Goal: Information Seeking & Learning: Understand process/instructions

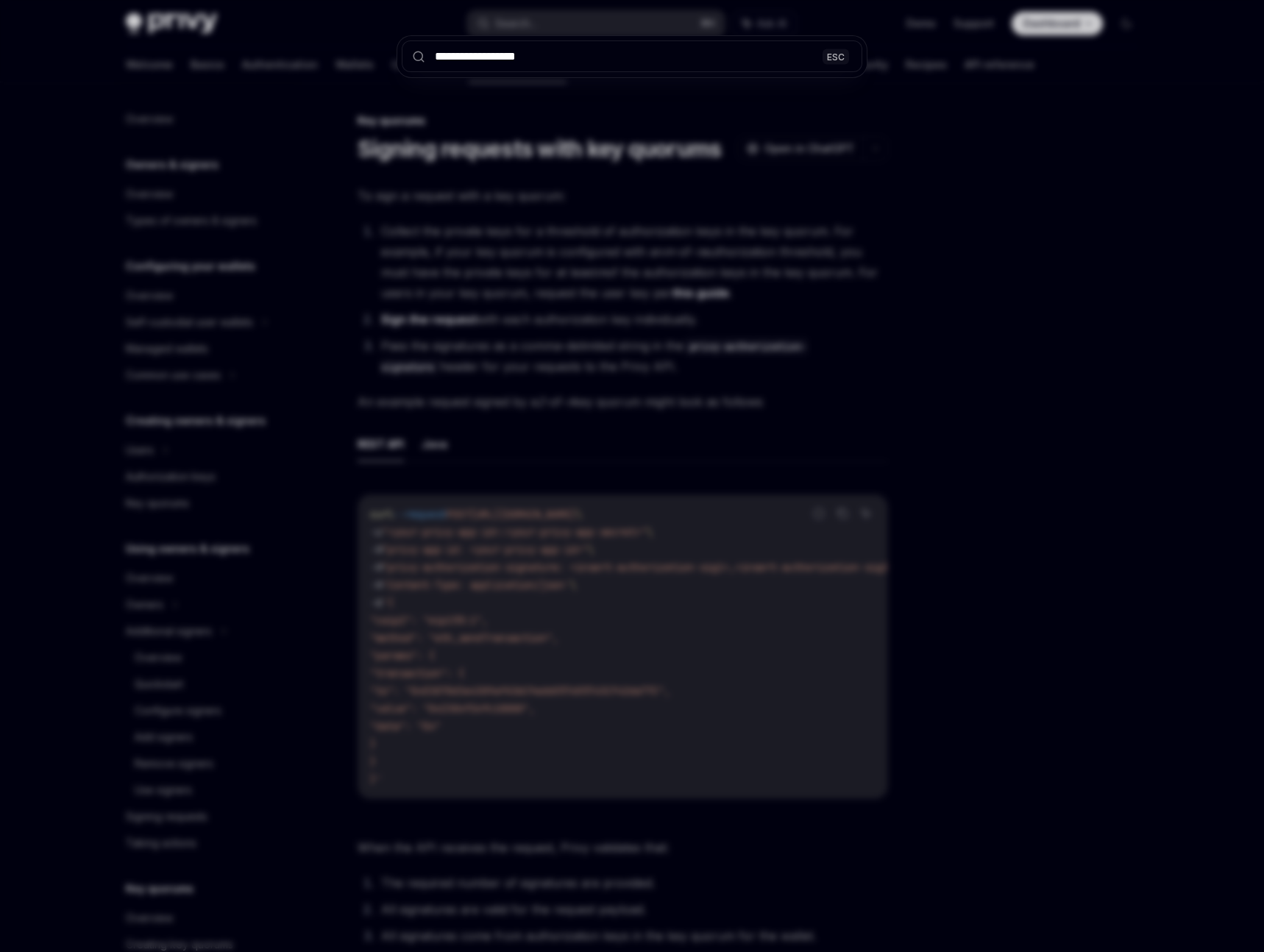
scroll to position [254, 0]
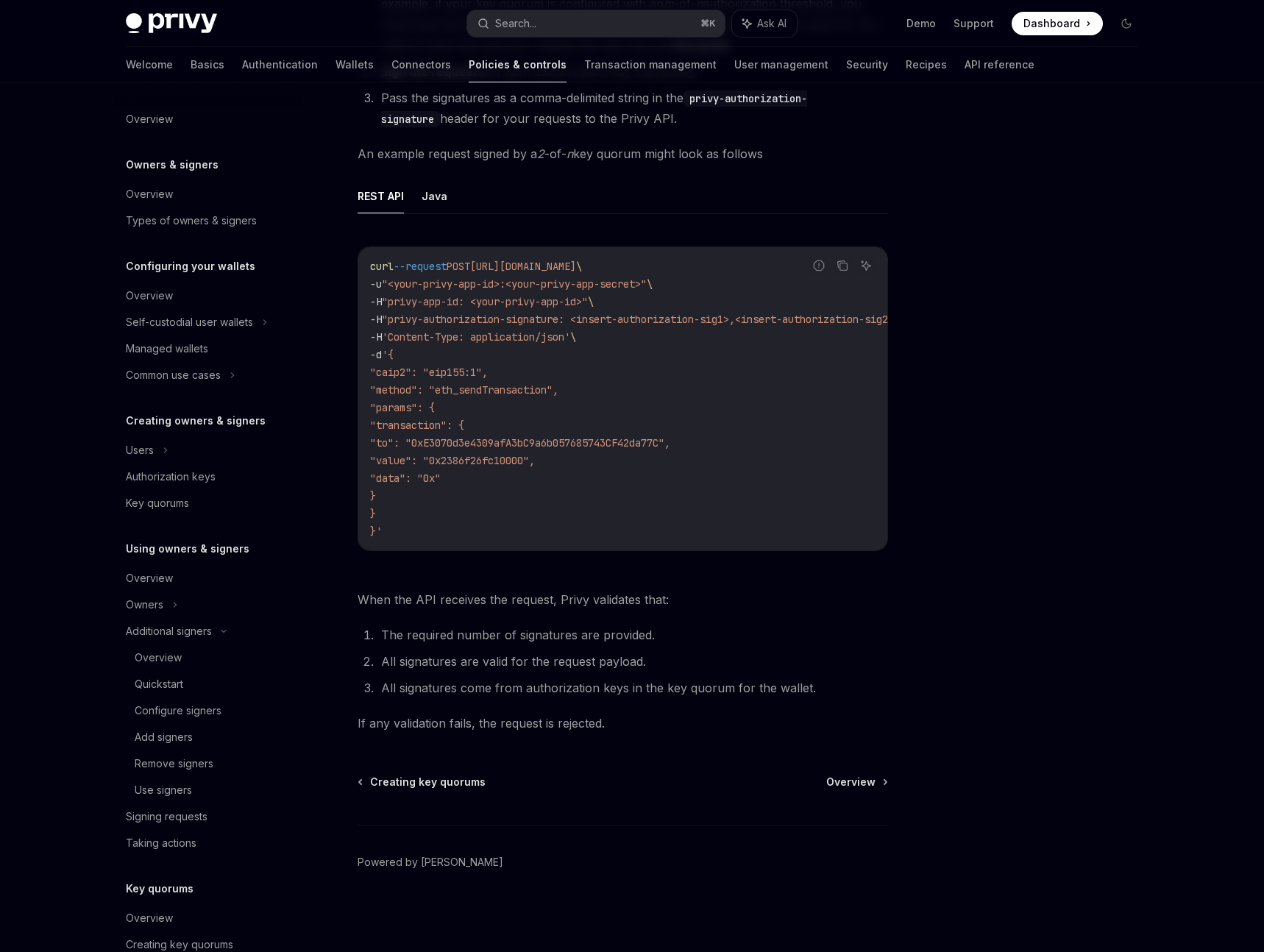
type textarea "*"
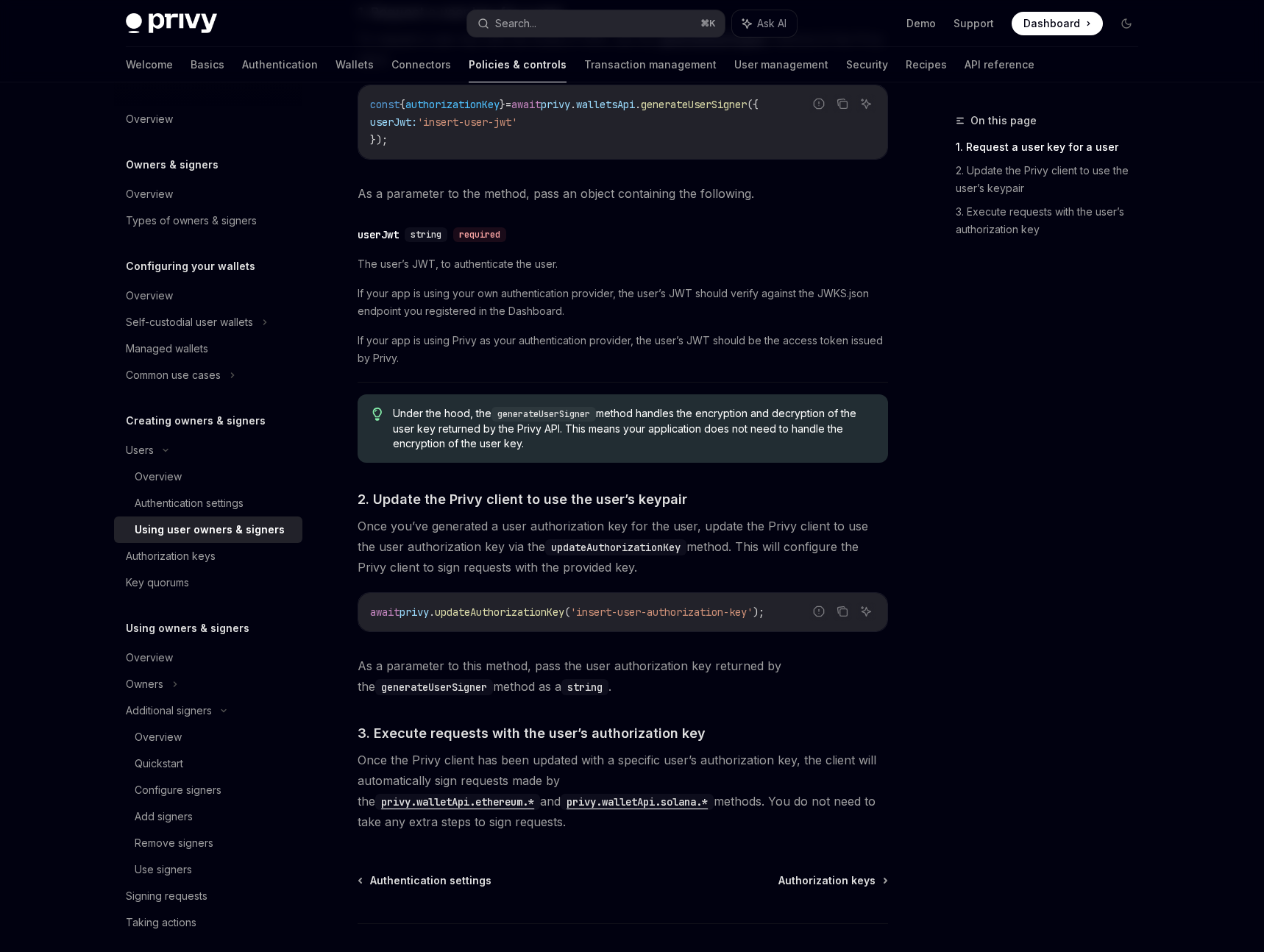
scroll to position [485, 0]
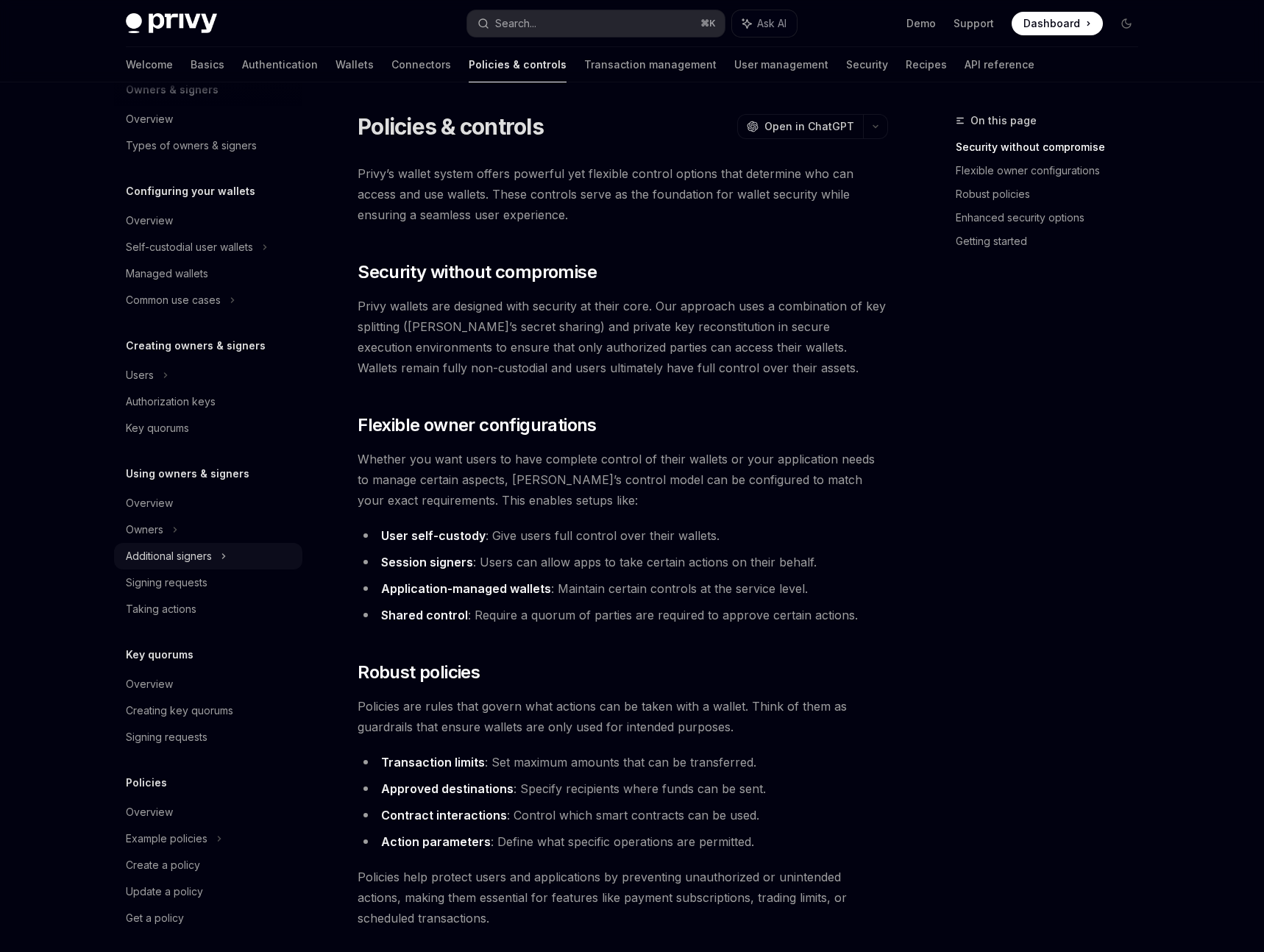
scroll to position [84, 0]
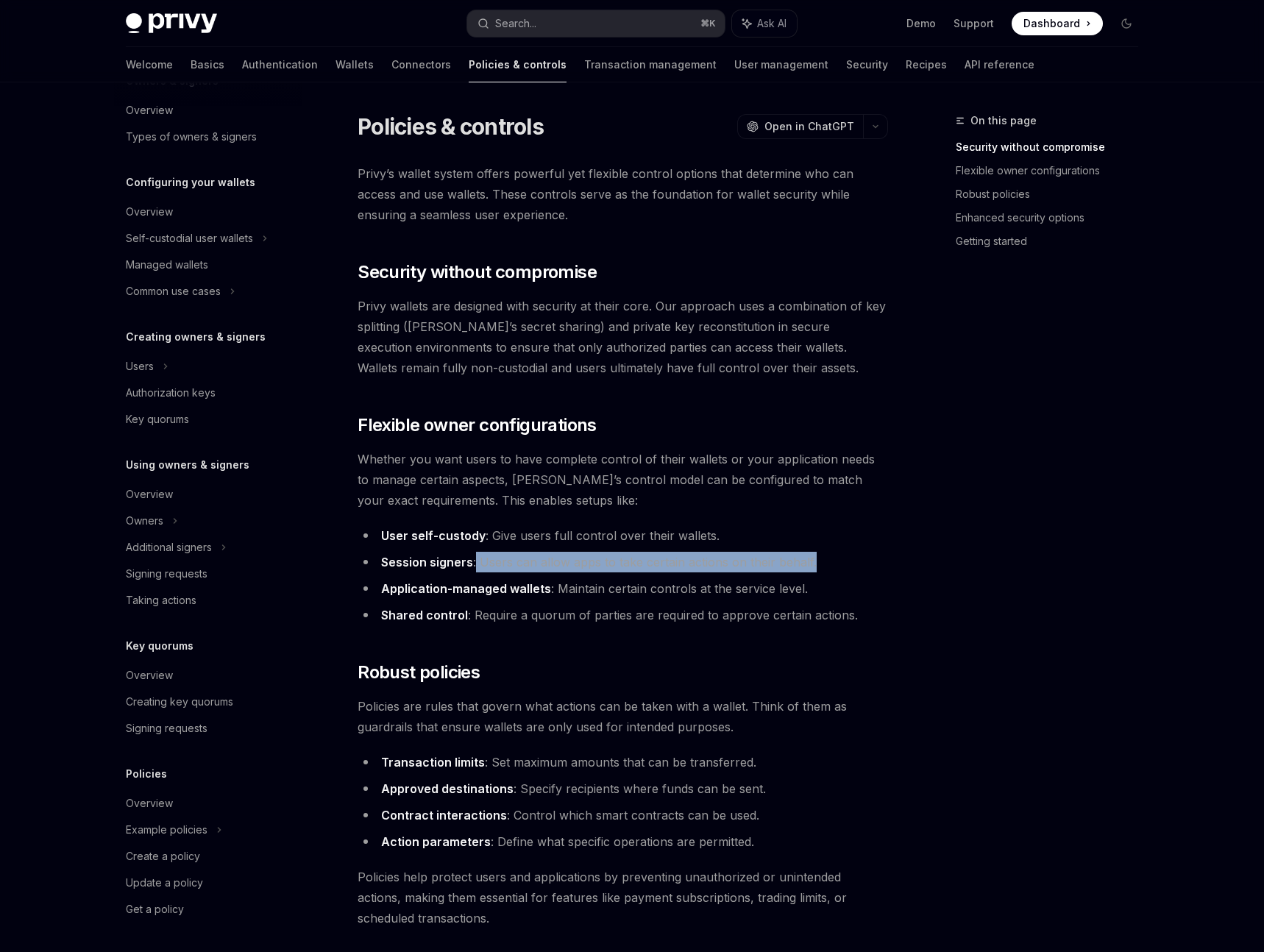
drag, startPoint x: 476, startPoint y: 562, endPoint x: 842, endPoint y: 563, distance: 366.0
click at [842, 563] on li "Session signers : Users can allow apps to take certain actions on their behalf." at bounding box center [623, 561] width 530 height 21
copy li "Users can allow apps to take certain actions on their behalf."
drag, startPoint x: 383, startPoint y: 560, endPoint x: 468, endPoint y: 558, distance: 85.0
click at [468, 558] on strong "Session signers" at bounding box center [427, 562] width 92 height 15
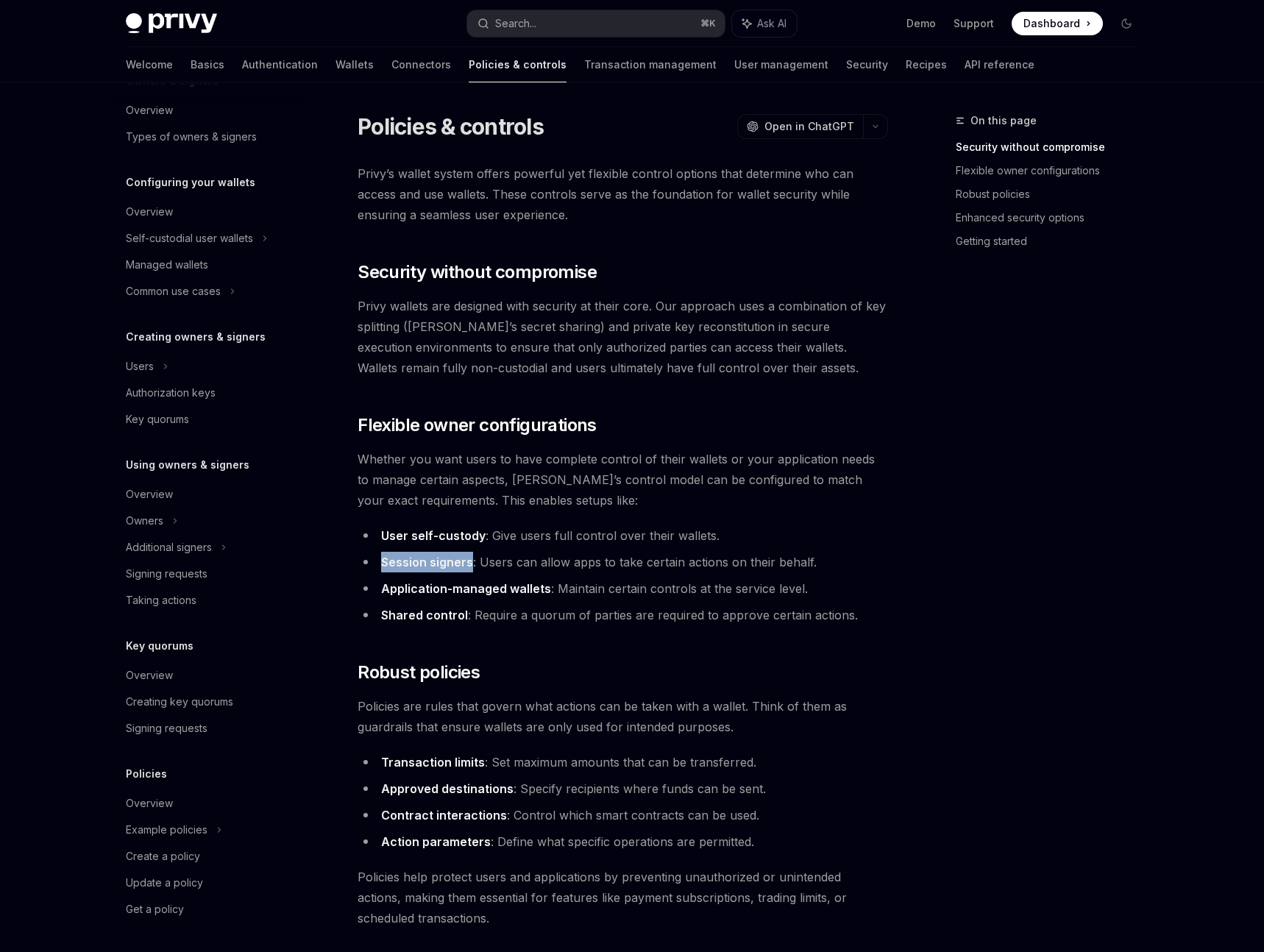
copy strong "Session signers"
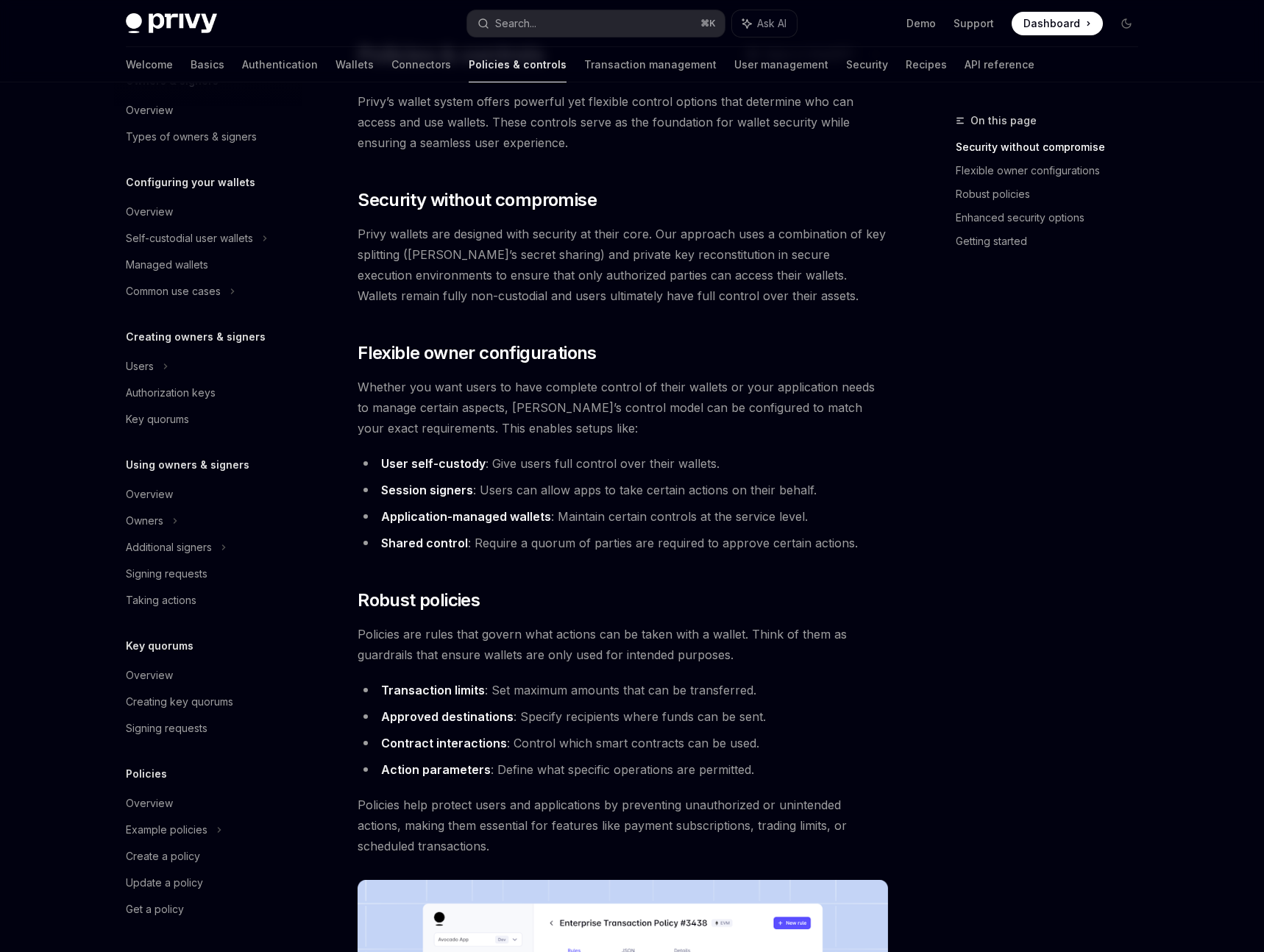
scroll to position [0, 0]
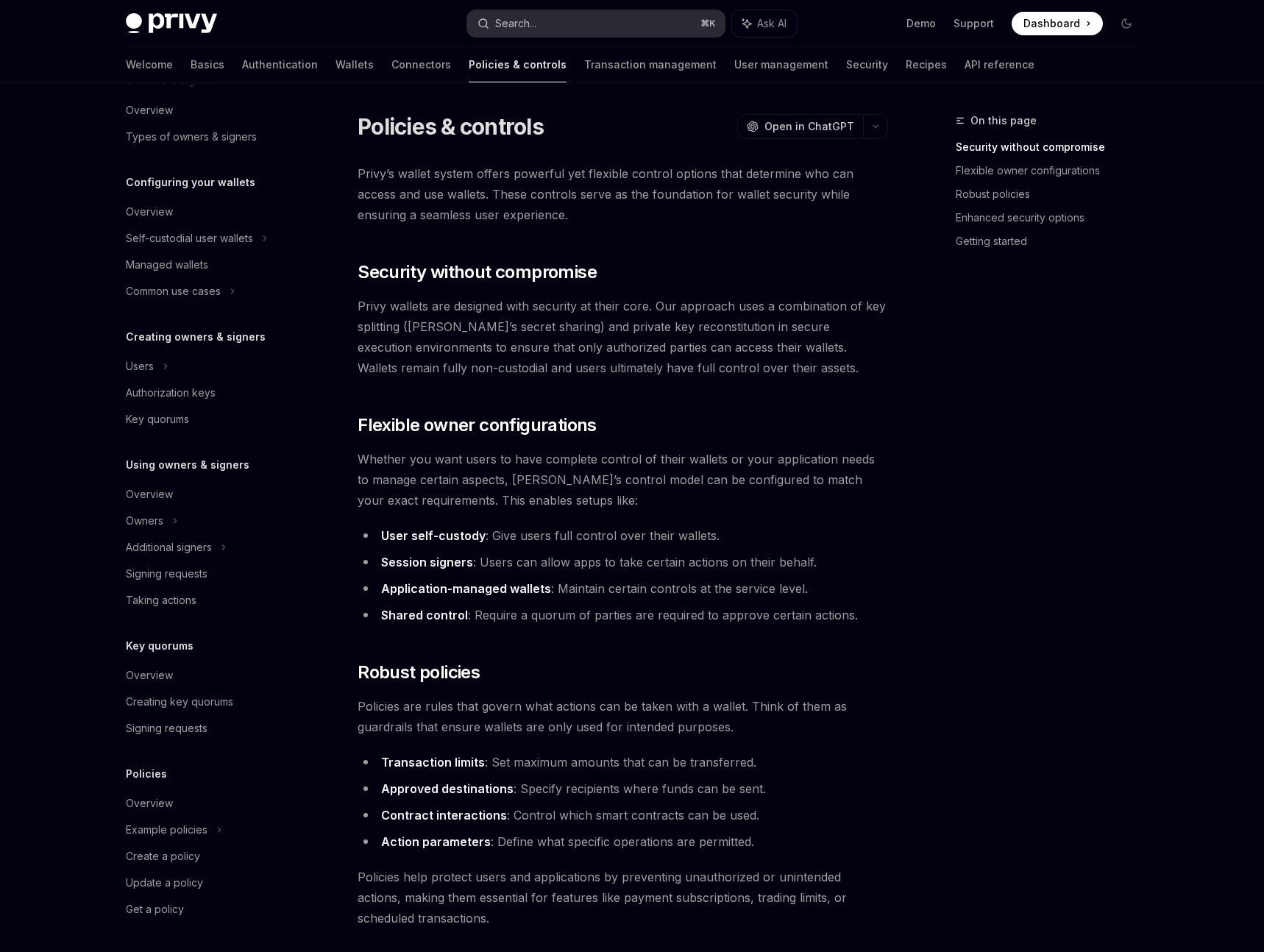
click at [632, 27] on button "Search... ⌘ K" at bounding box center [596, 23] width 257 height 26
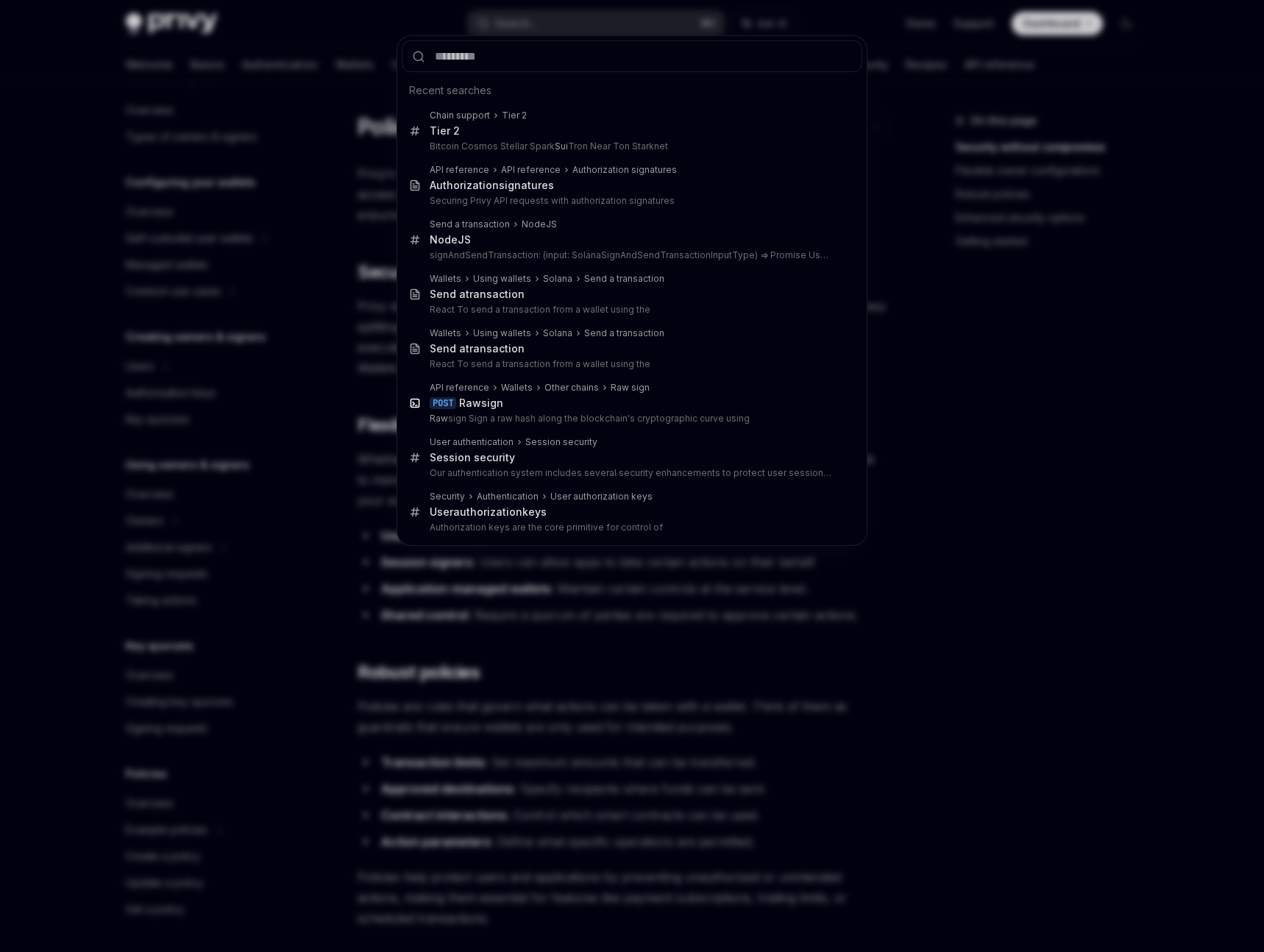
type input "**********"
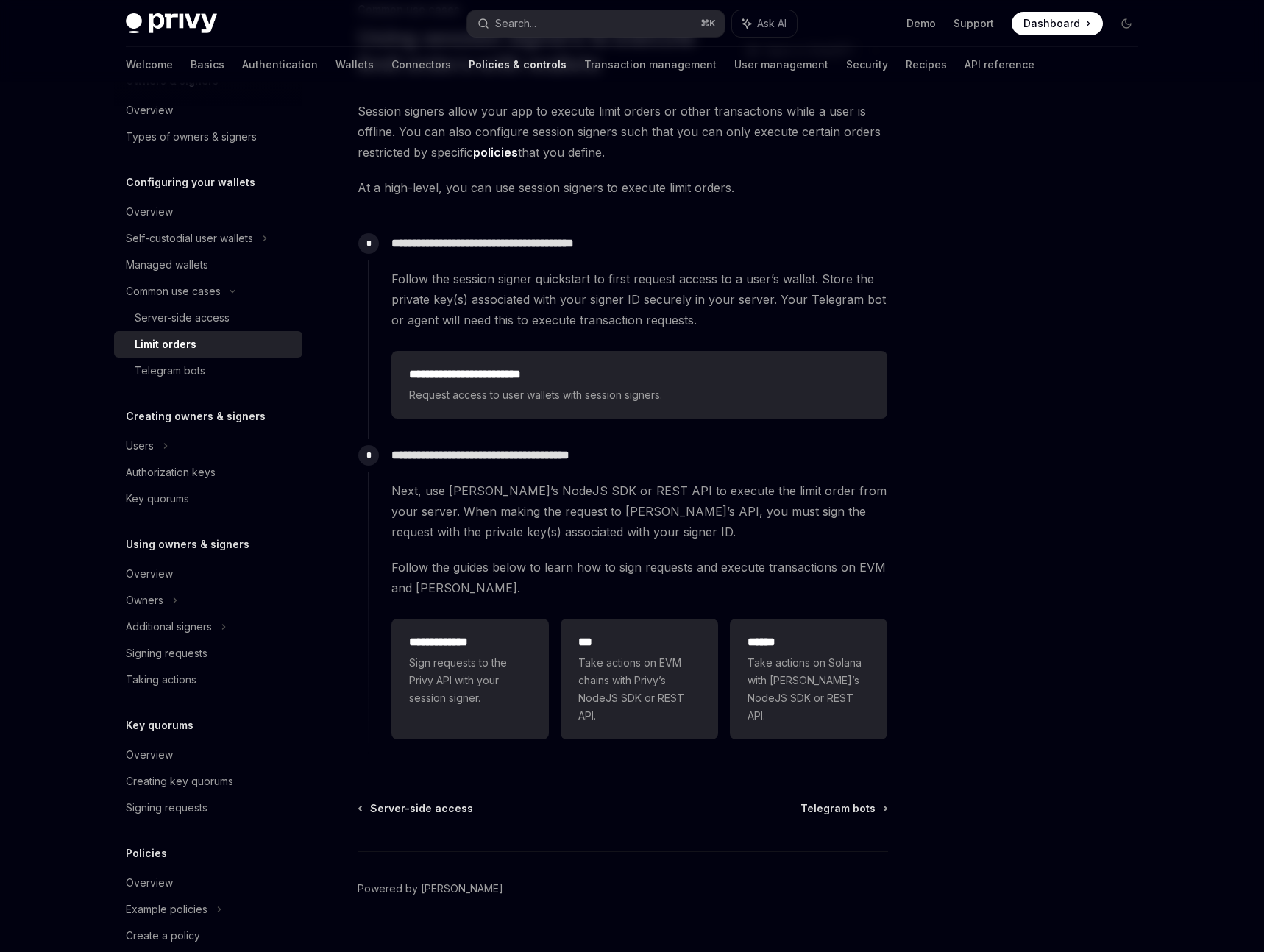
scroll to position [128, 0]
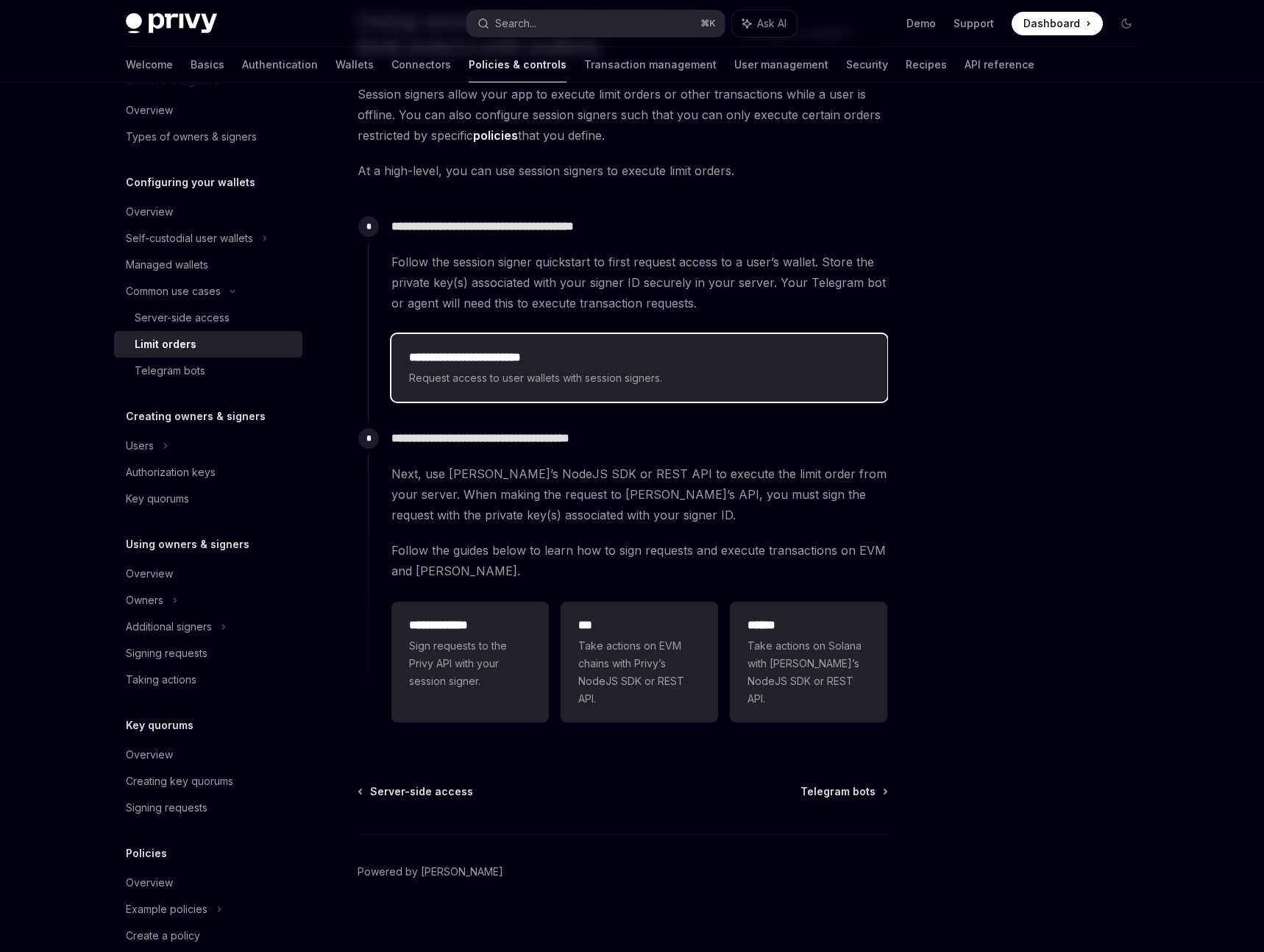
click at [633, 374] on span "Request access to user wallets with session signers." at bounding box center [639, 378] width 461 height 17
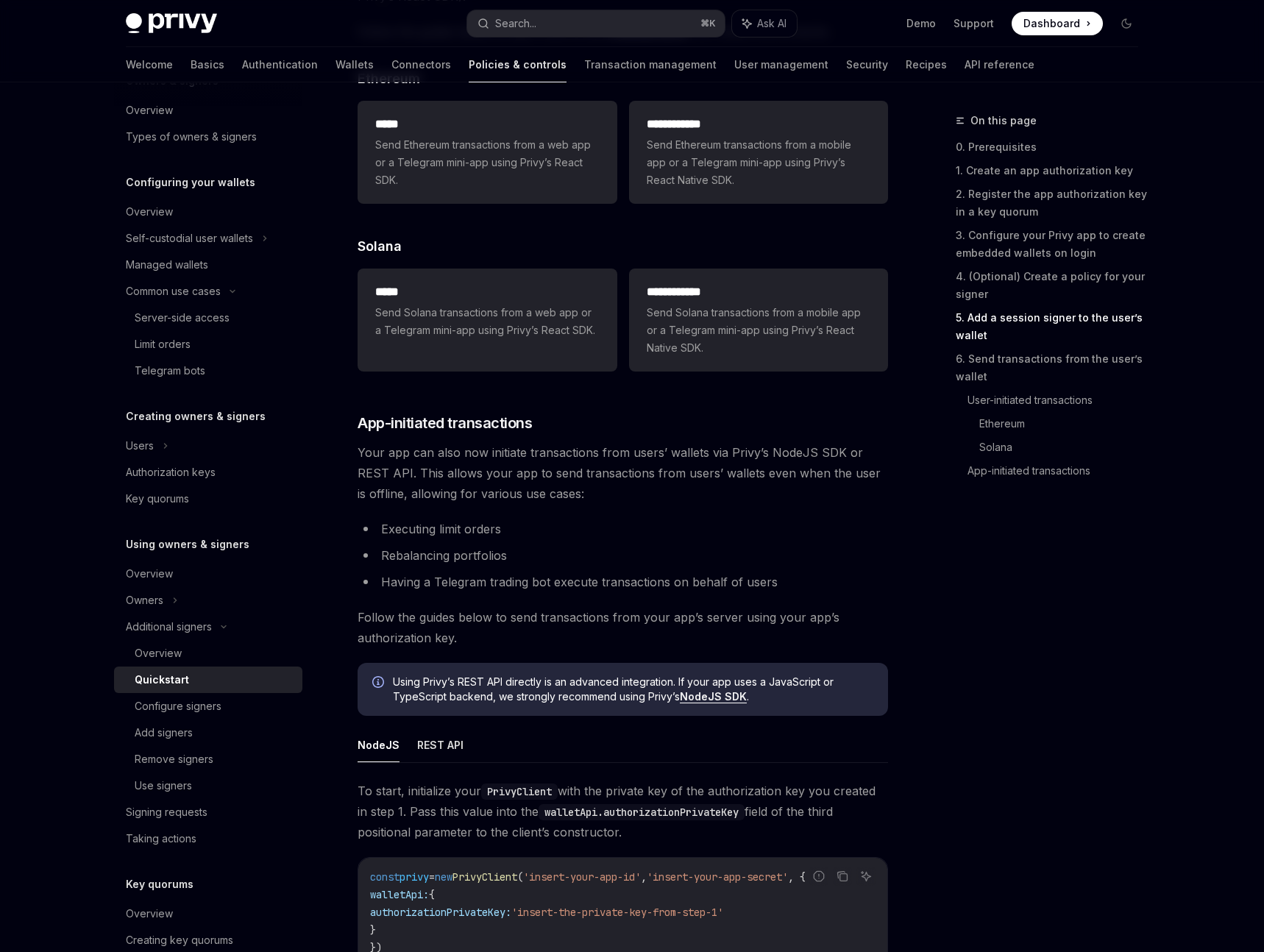
scroll to position [3538, 0]
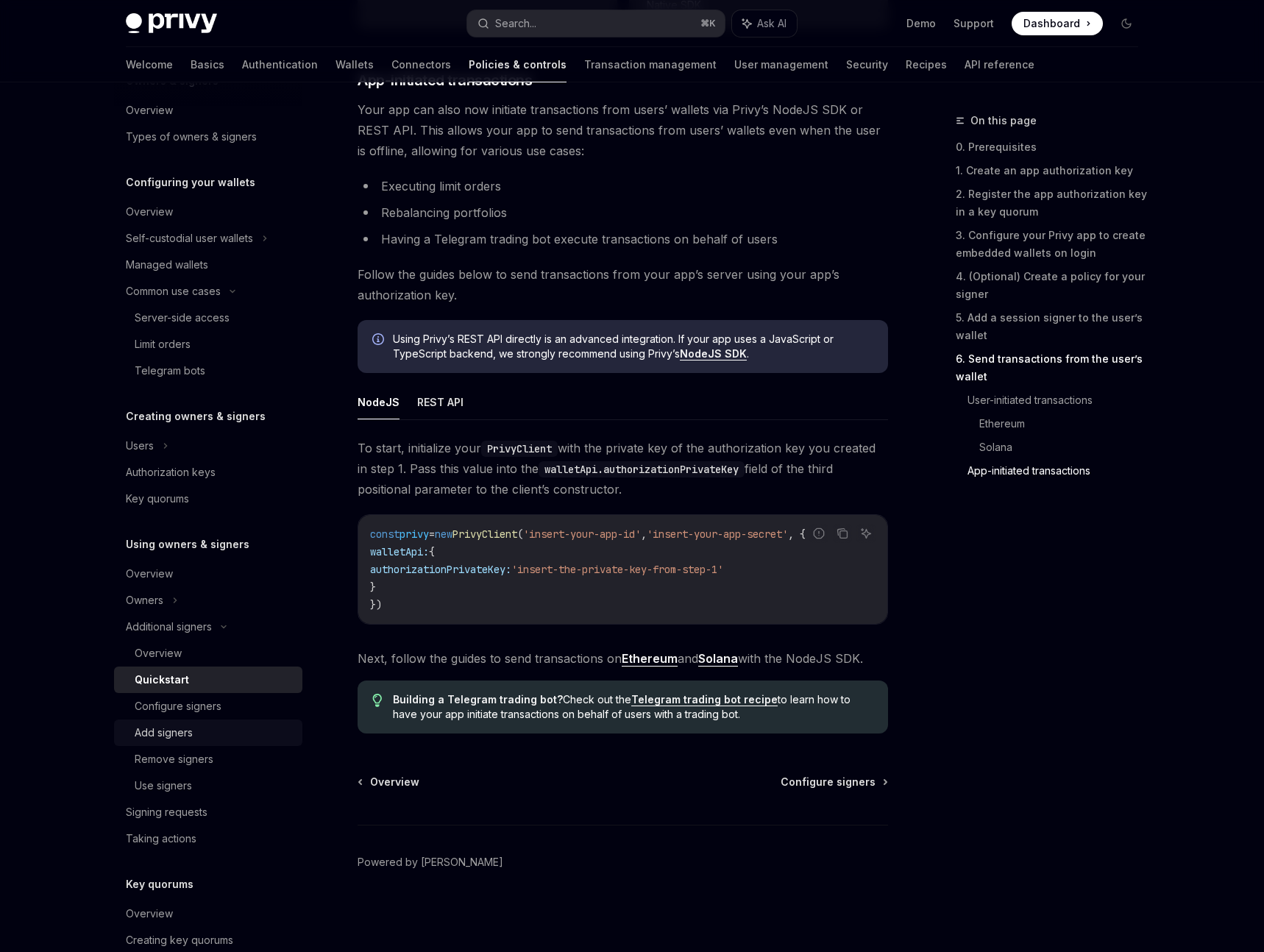
click at [164, 738] on div "Add signers" at bounding box center [163, 732] width 58 height 17
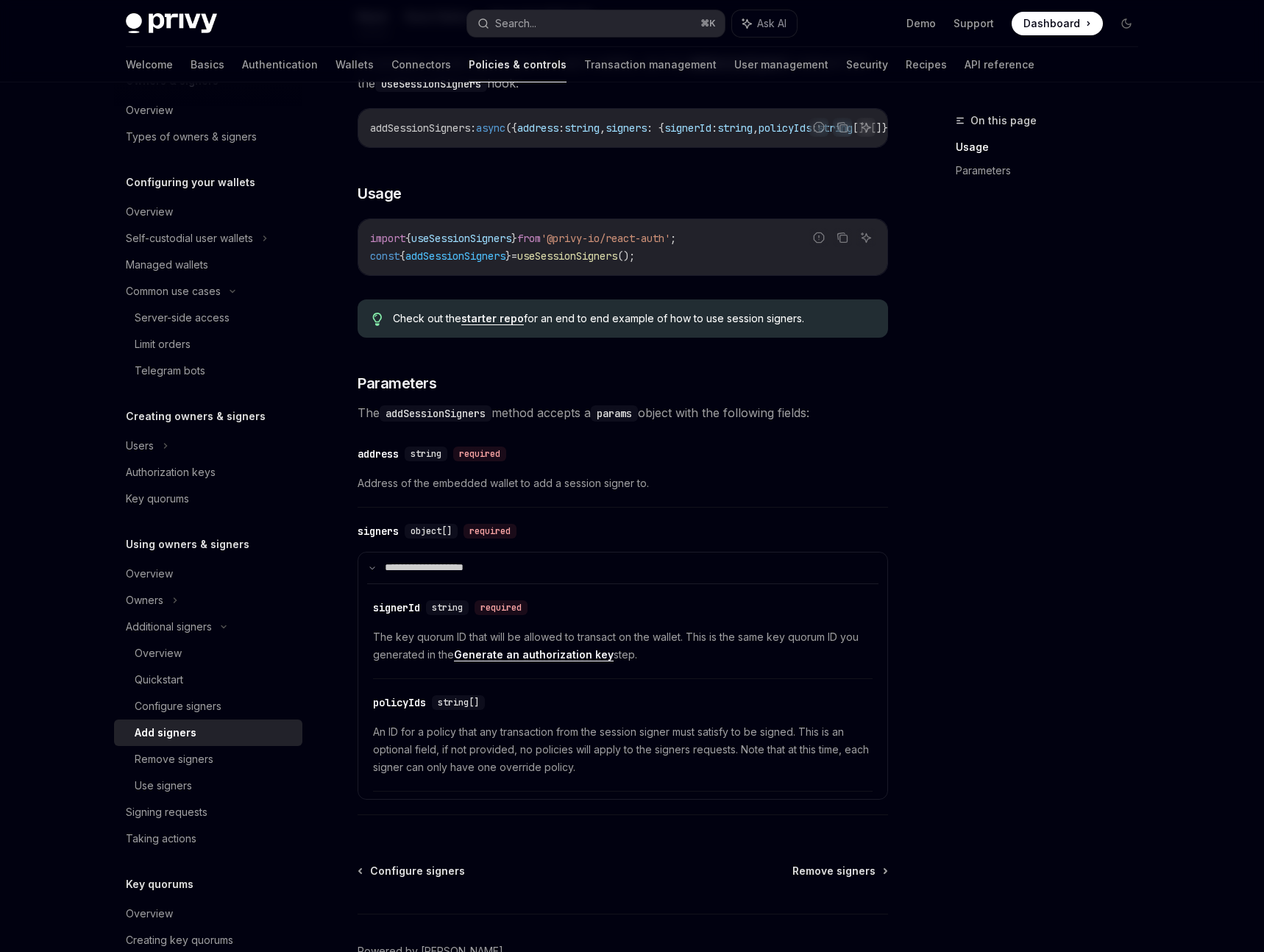
scroll to position [368, 0]
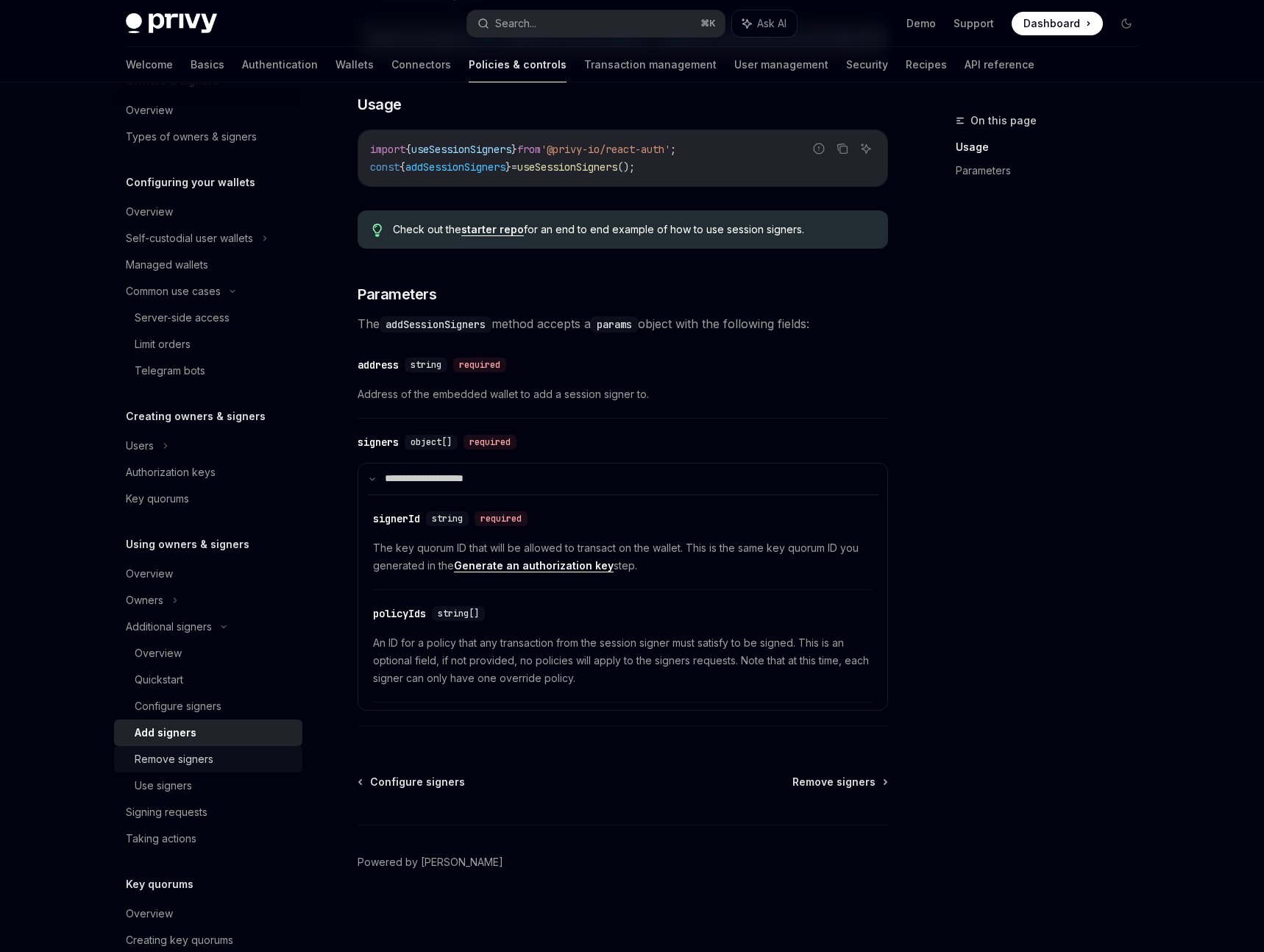
click at [183, 764] on div "Remove signers" at bounding box center [173, 758] width 78 height 17
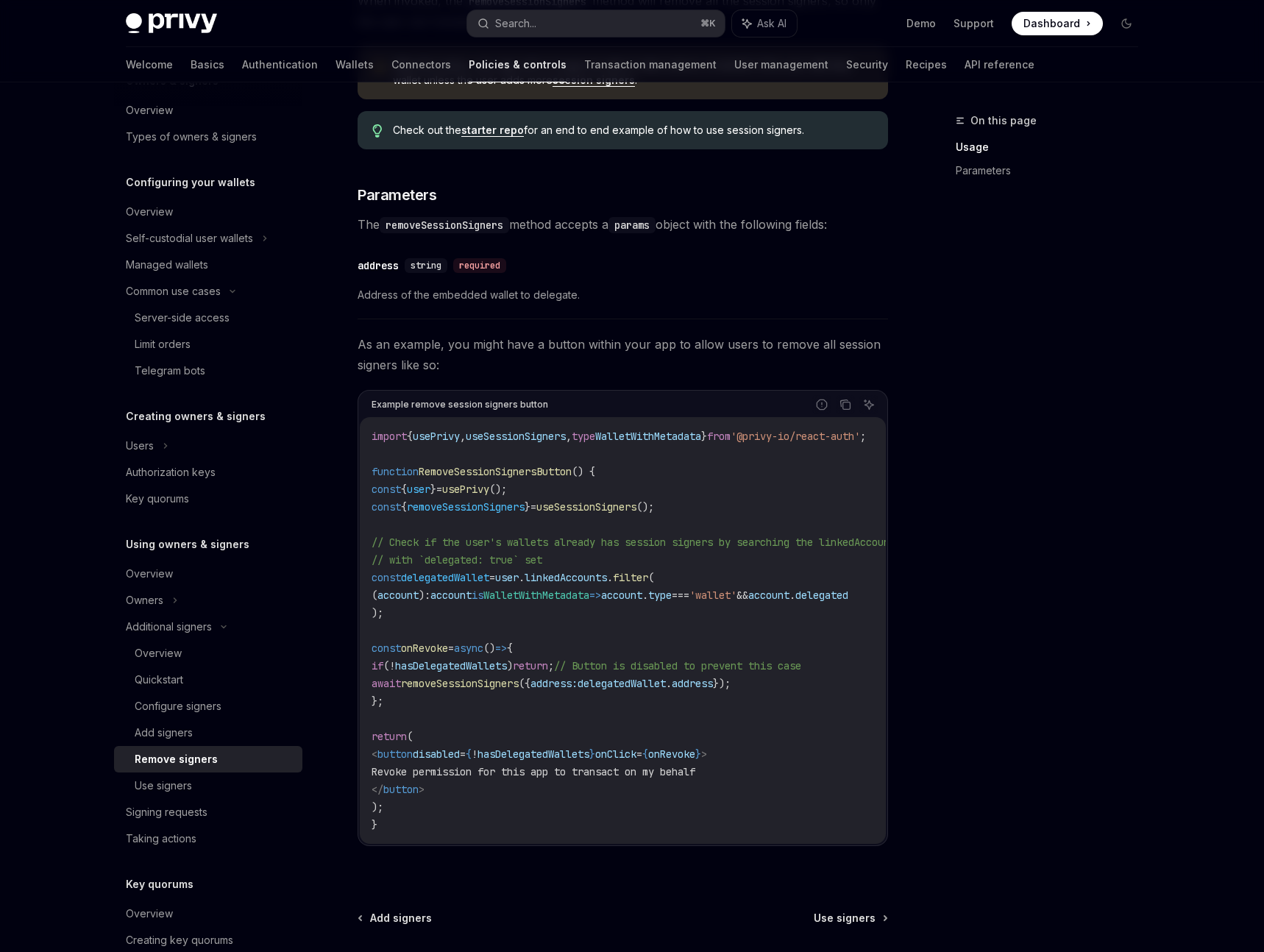
scroll to position [573, 0]
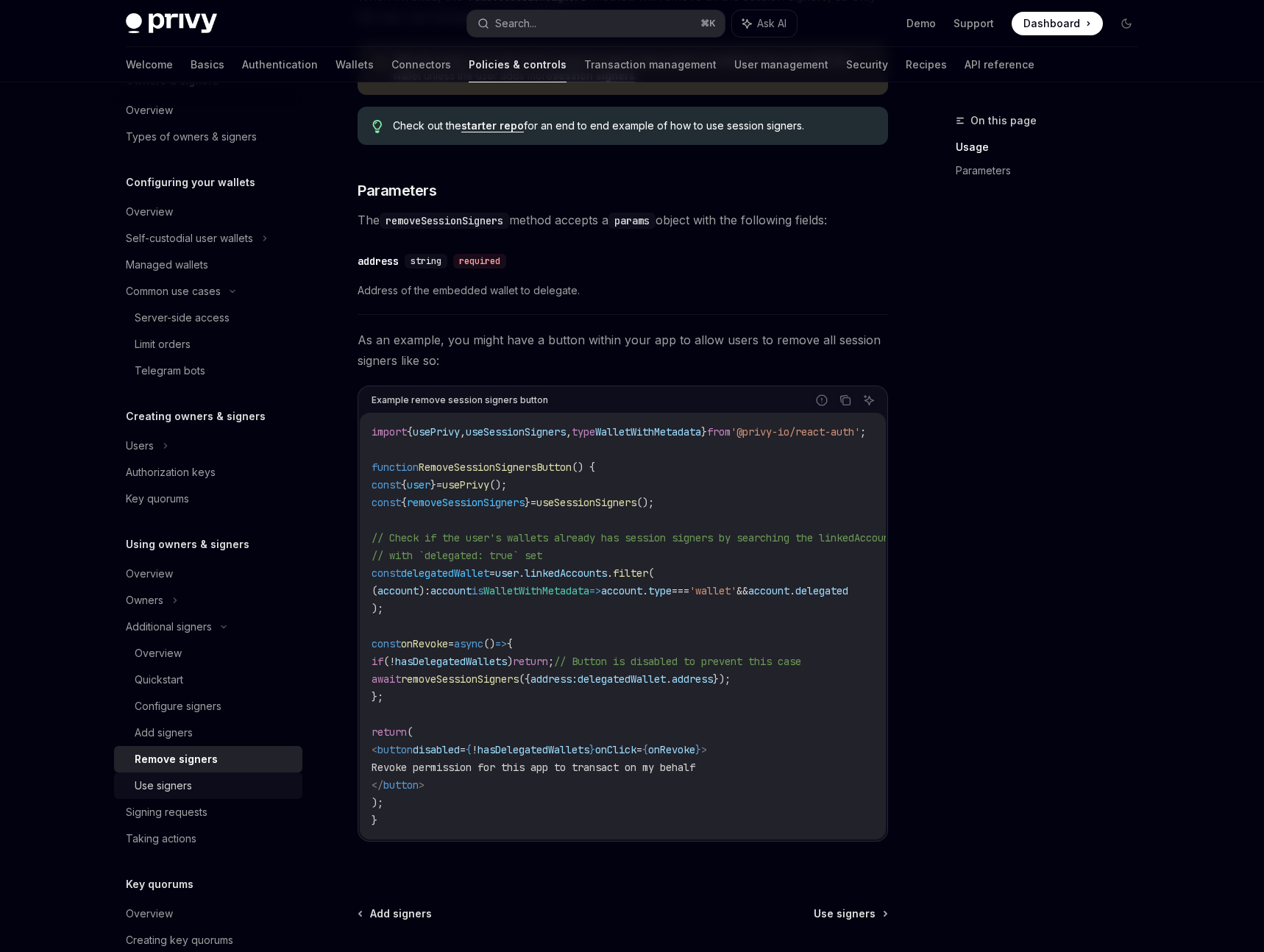
click at [201, 785] on div "Use signers" at bounding box center [214, 785] width 159 height 17
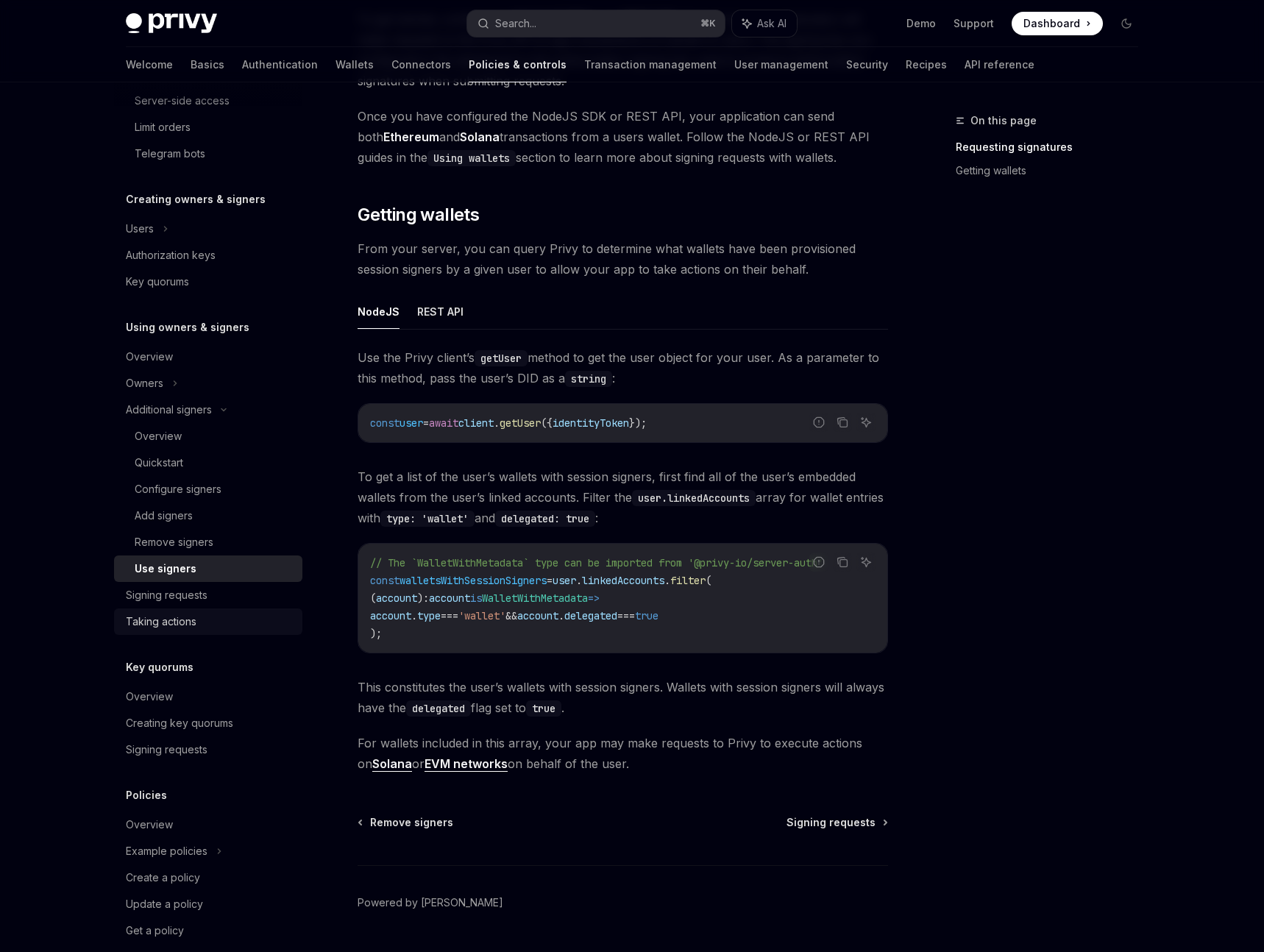
scroll to position [322, 0]
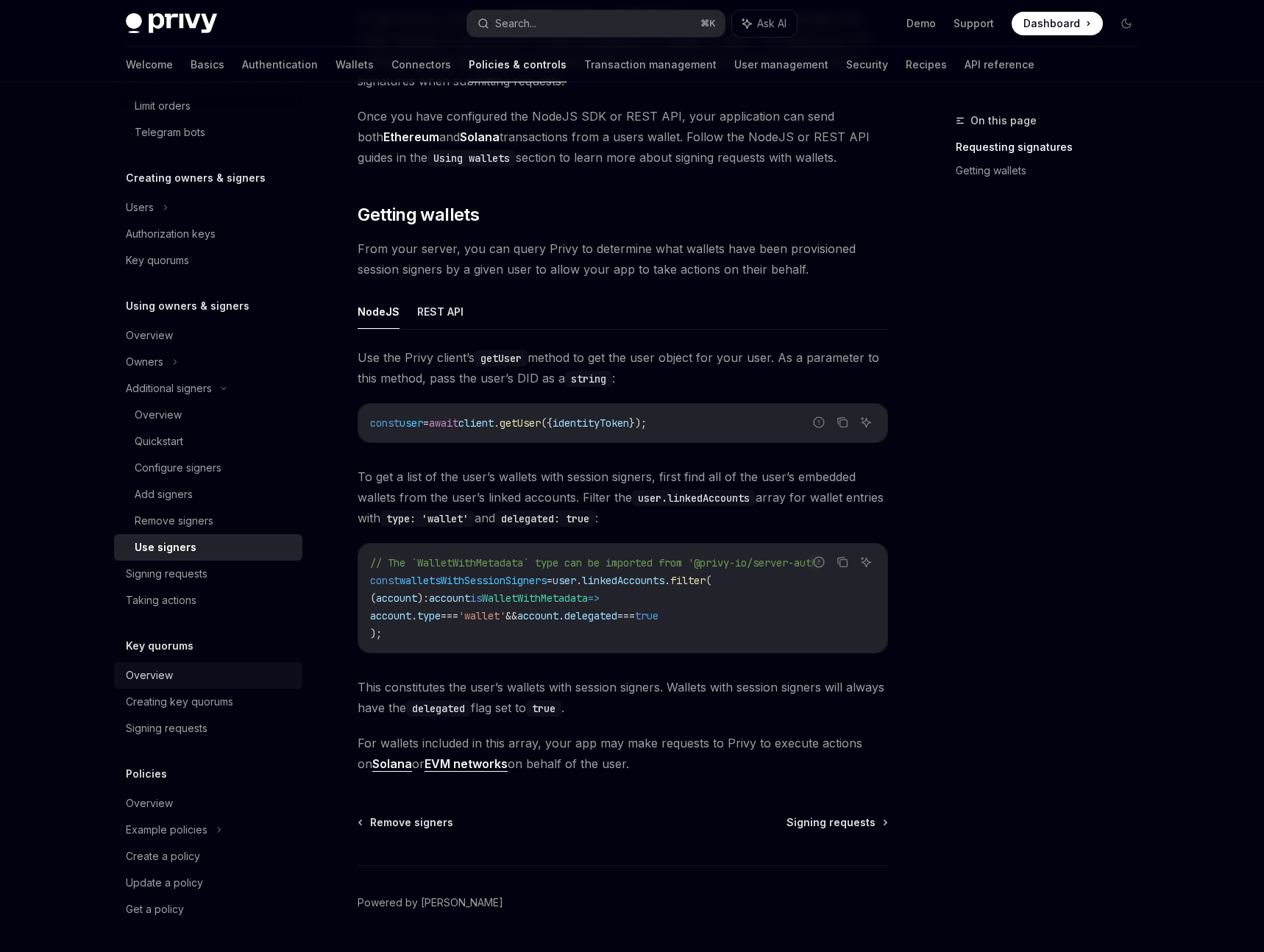
click at [168, 673] on div "Overview" at bounding box center [149, 674] width 47 height 17
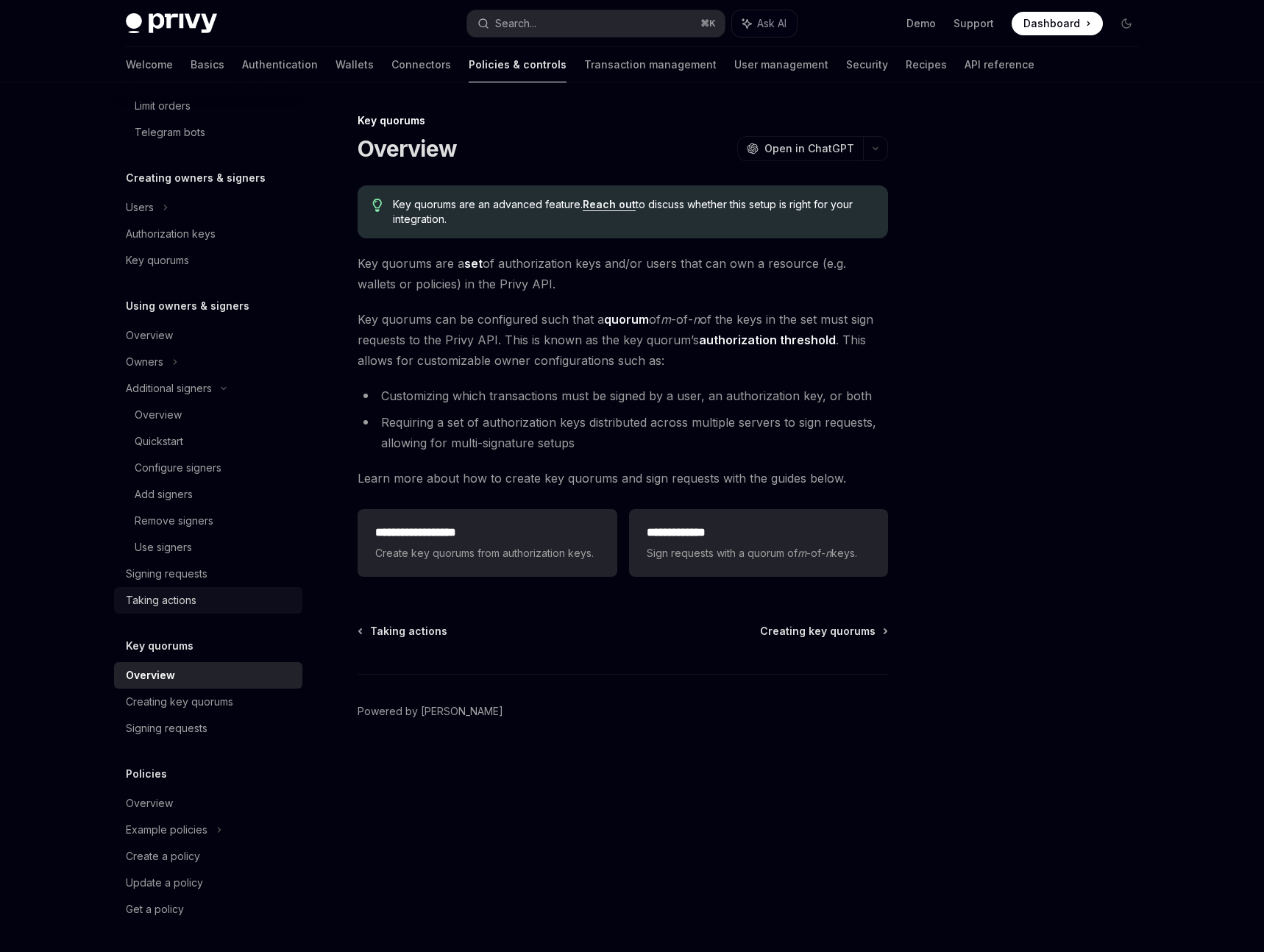
click at [181, 598] on div "Taking actions" at bounding box center [162, 599] width 71 height 17
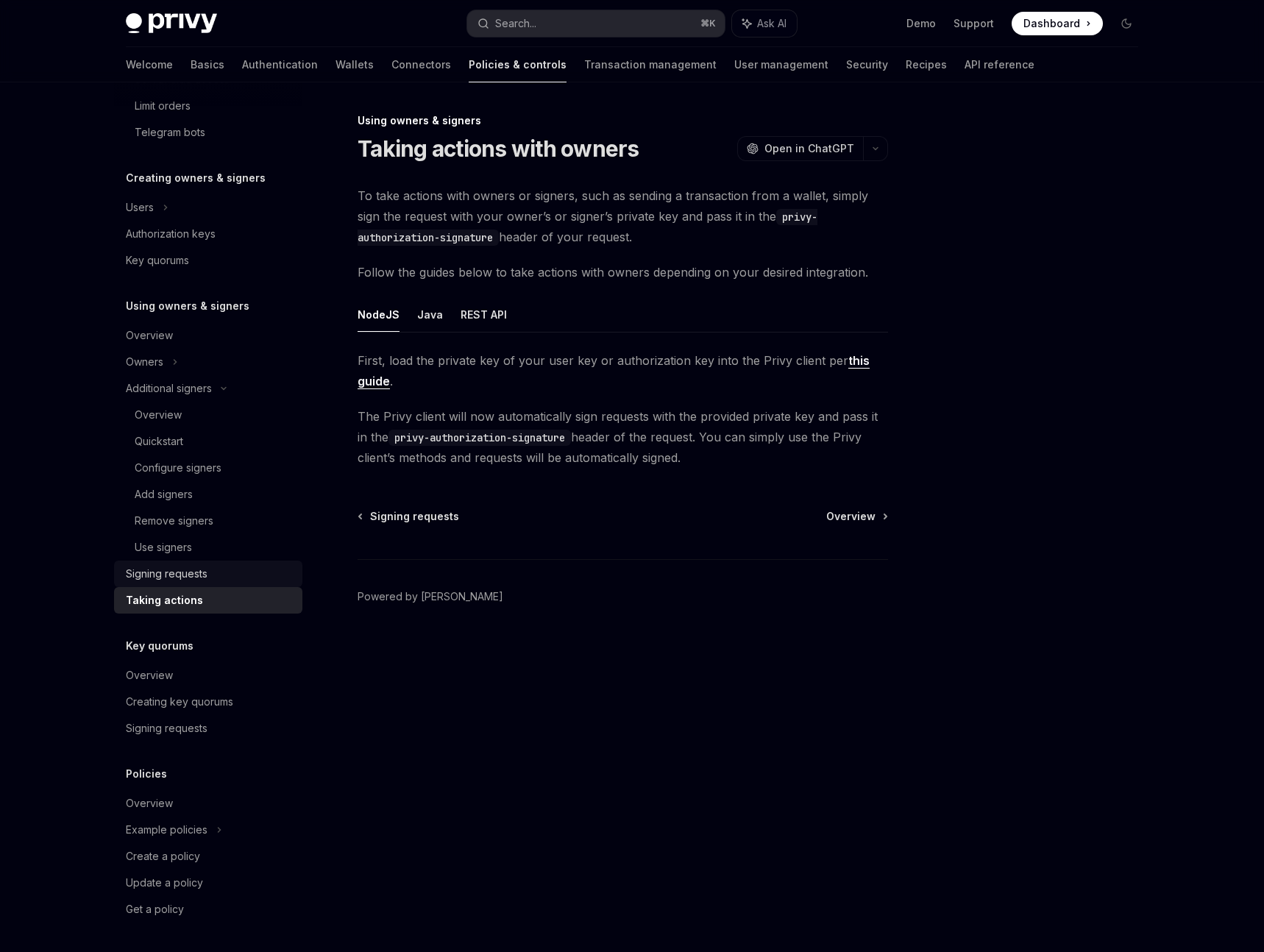
click at [181, 583] on link "Signing requests" at bounding box center [208, 574] width 188 height 26
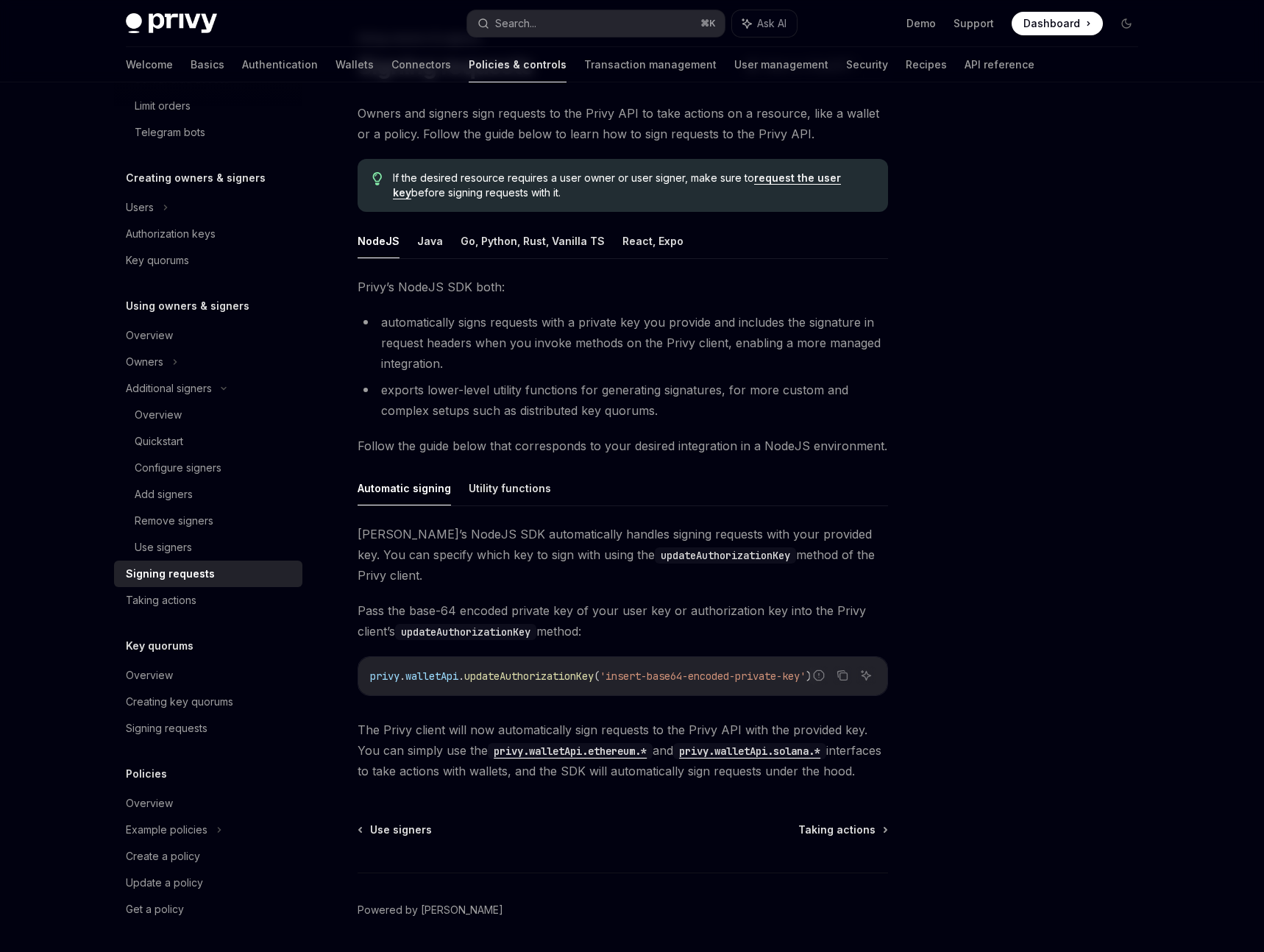
scroll to position [110, 0]
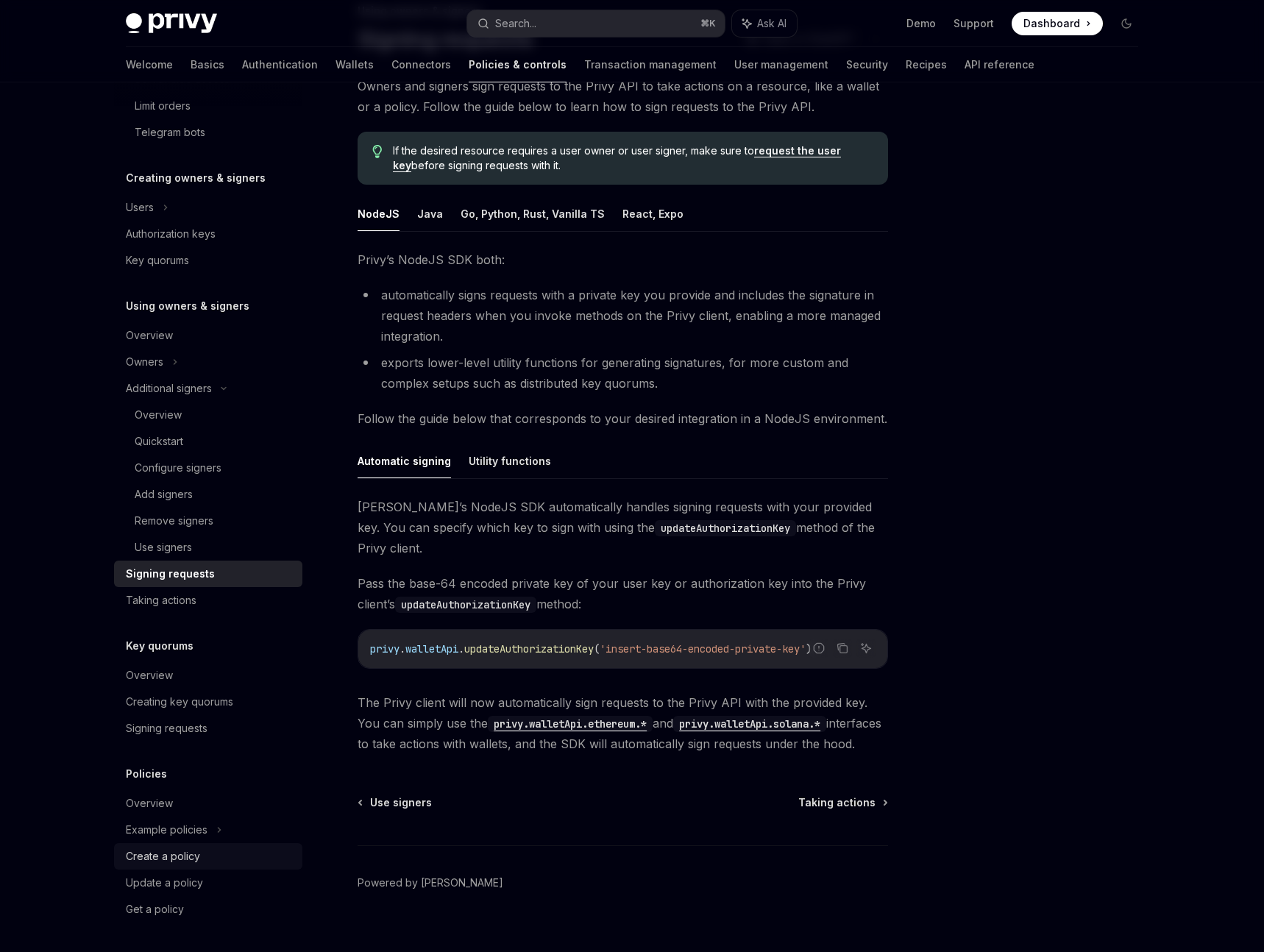
click at [195, 857] on div "Create a policy" at bounding box center [163, 856] width 74 height 17
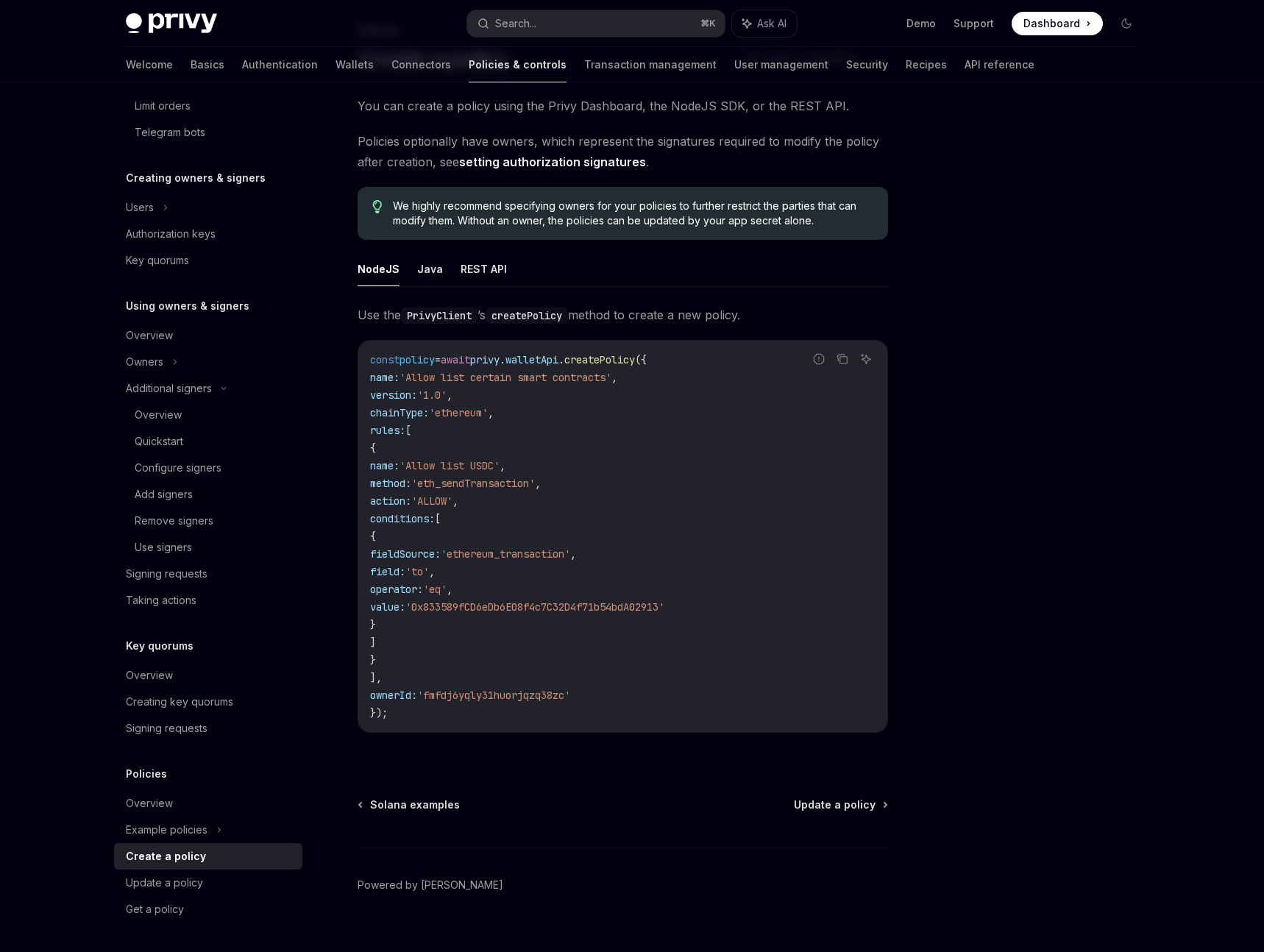
scroll to position [96, 0]
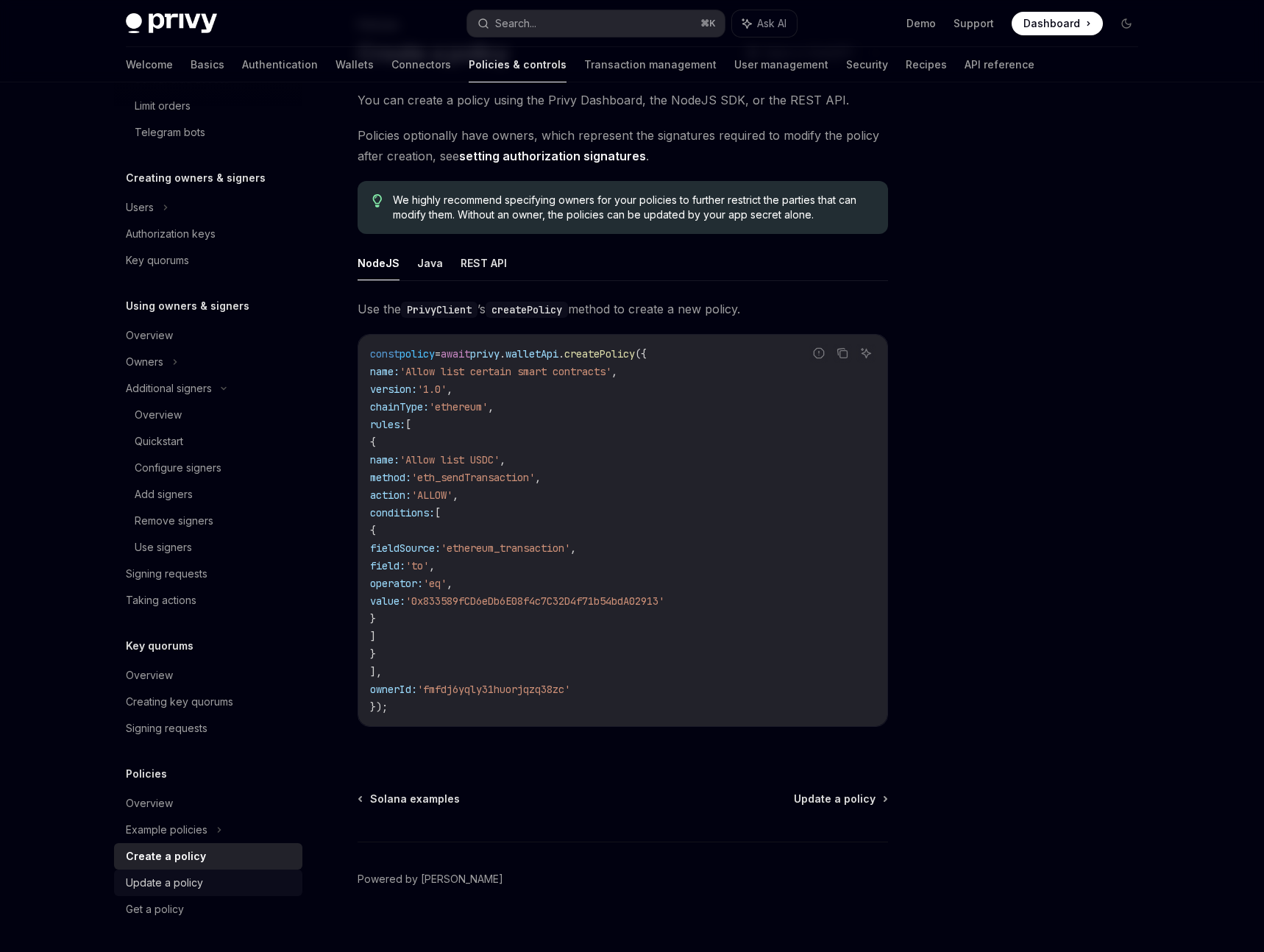
click at [195, 875] on div "Update a policy" at bounding box center [165, 882] width 78 height 17
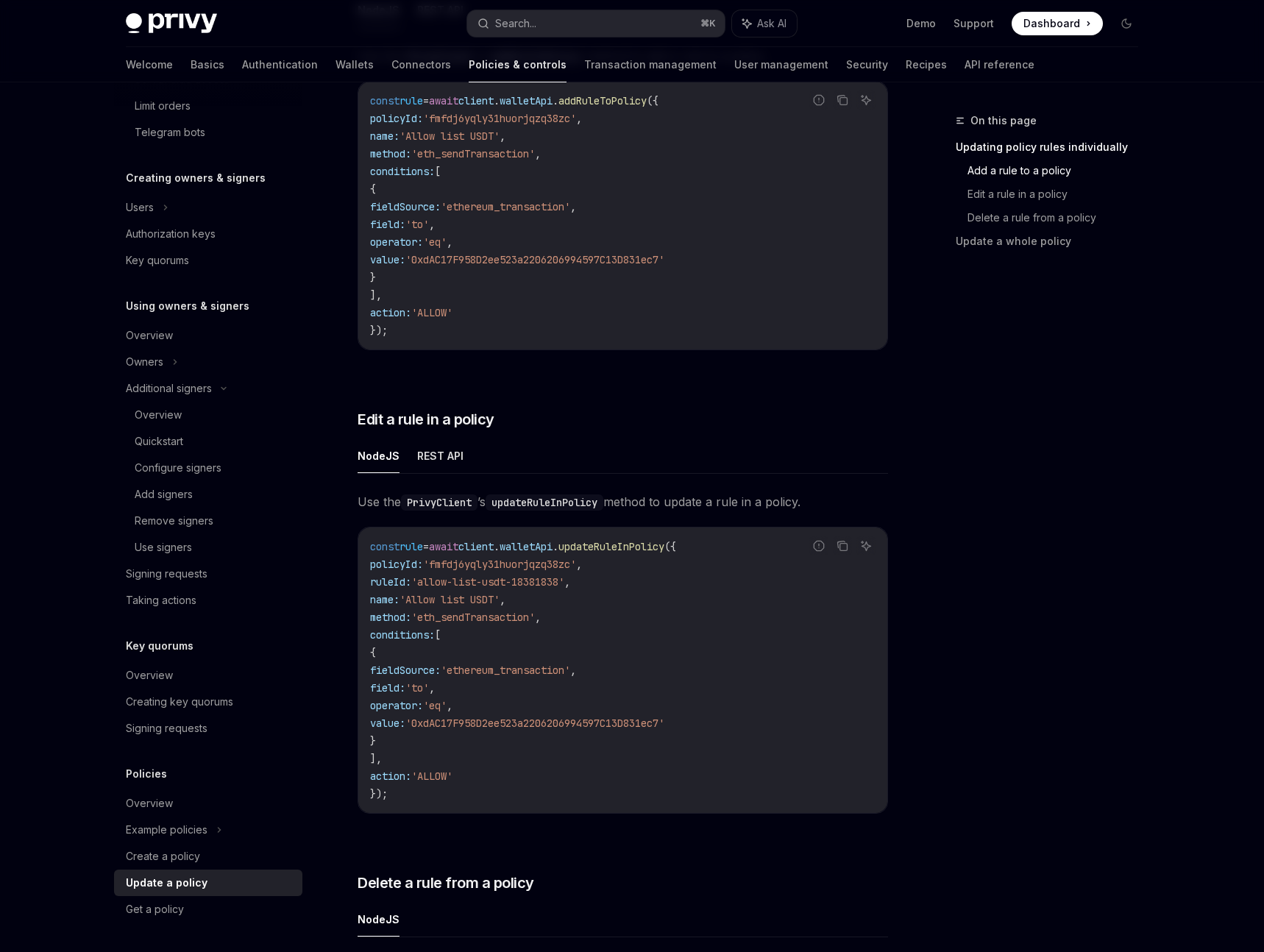
scroll to position [509, 0]
click at [172, 795] on div "Overview" at bounding box center [209, 803] width 167 height 17
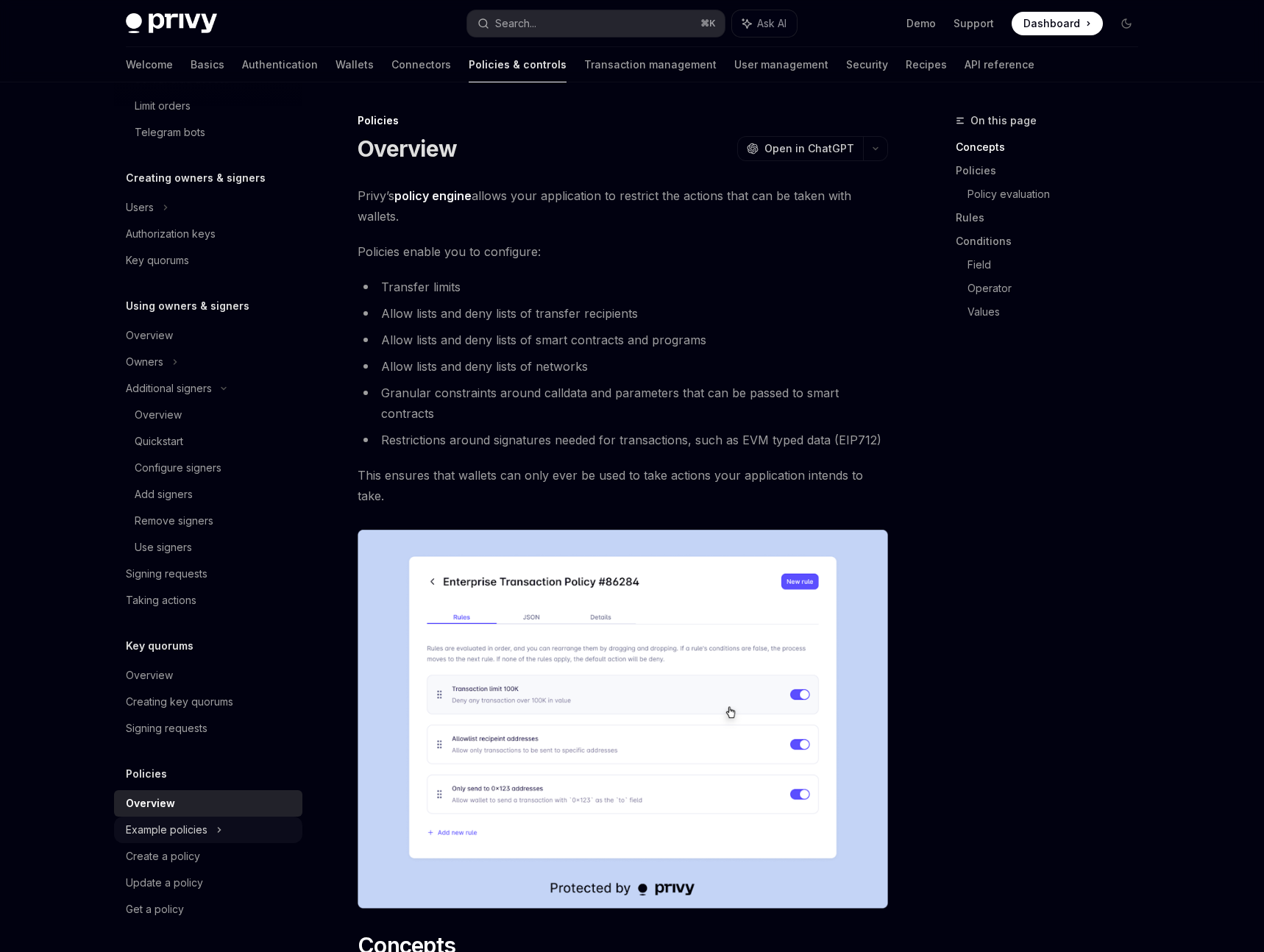
click at [204, 829] on div "Example policies" at bounding box center [167, 829] width 82 height 17
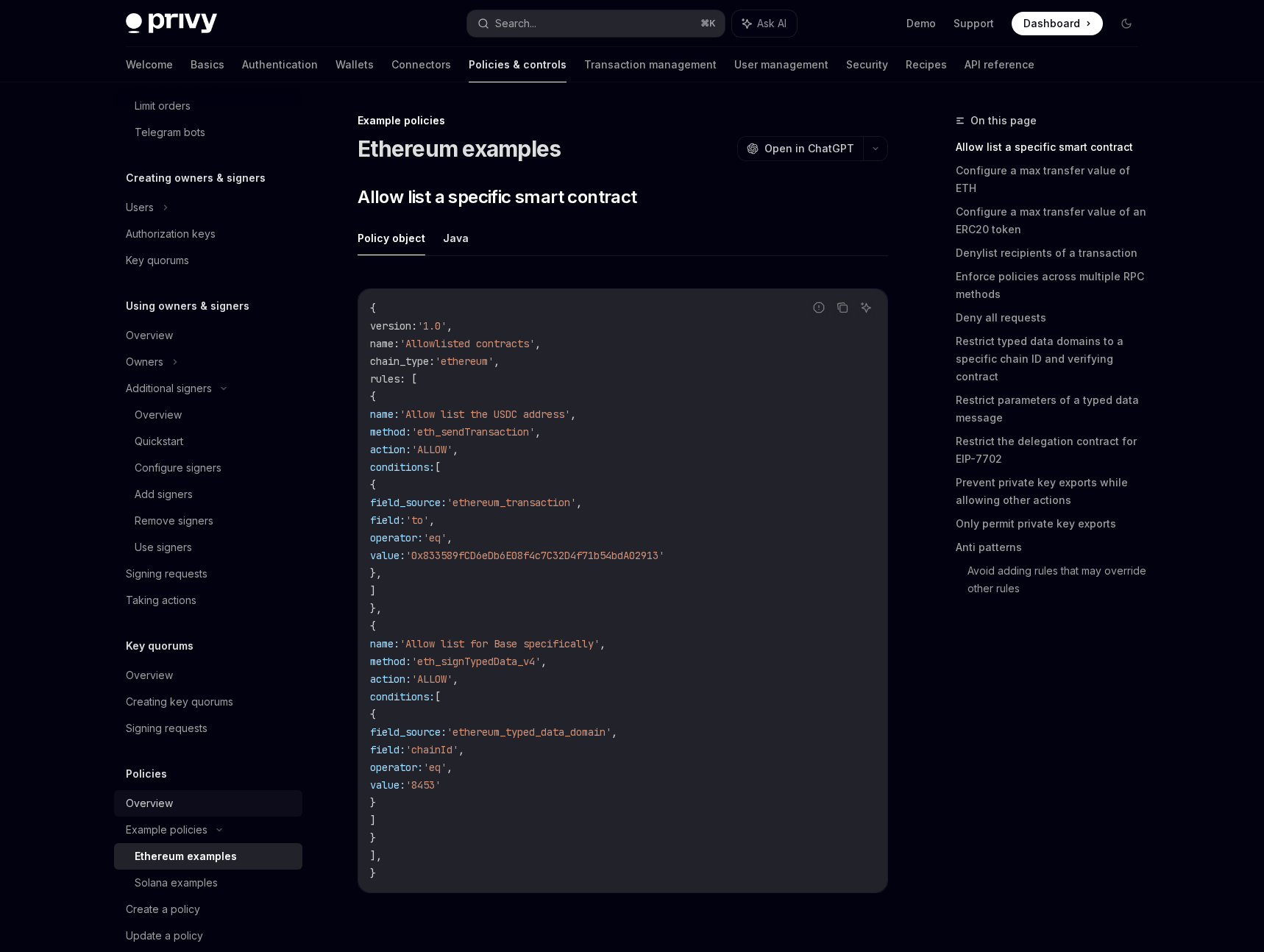
click at [184, 797] on div "Overview" at bounding box center [209, 803] width 167 height 17
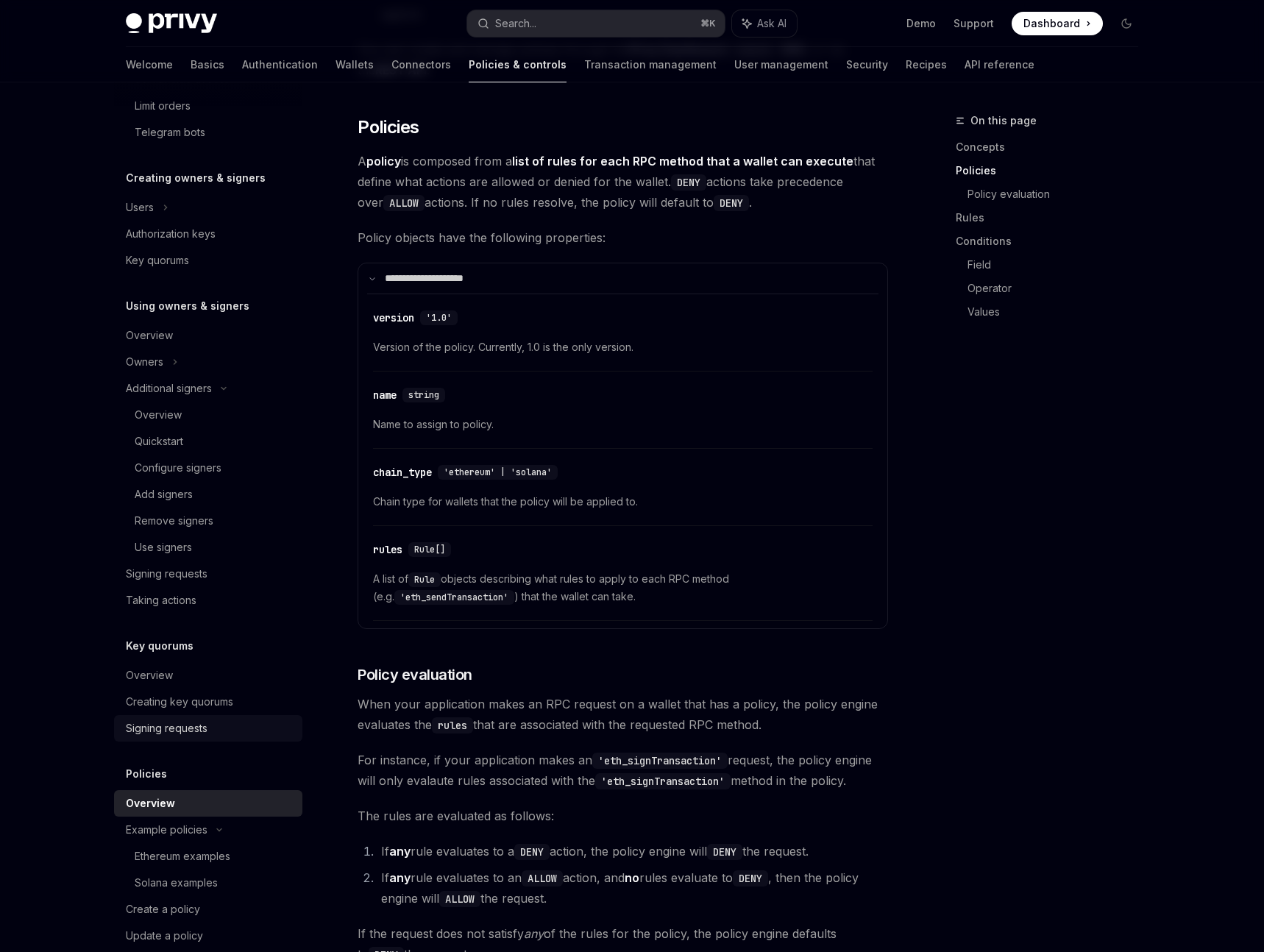
scroll to position [1127, 0]
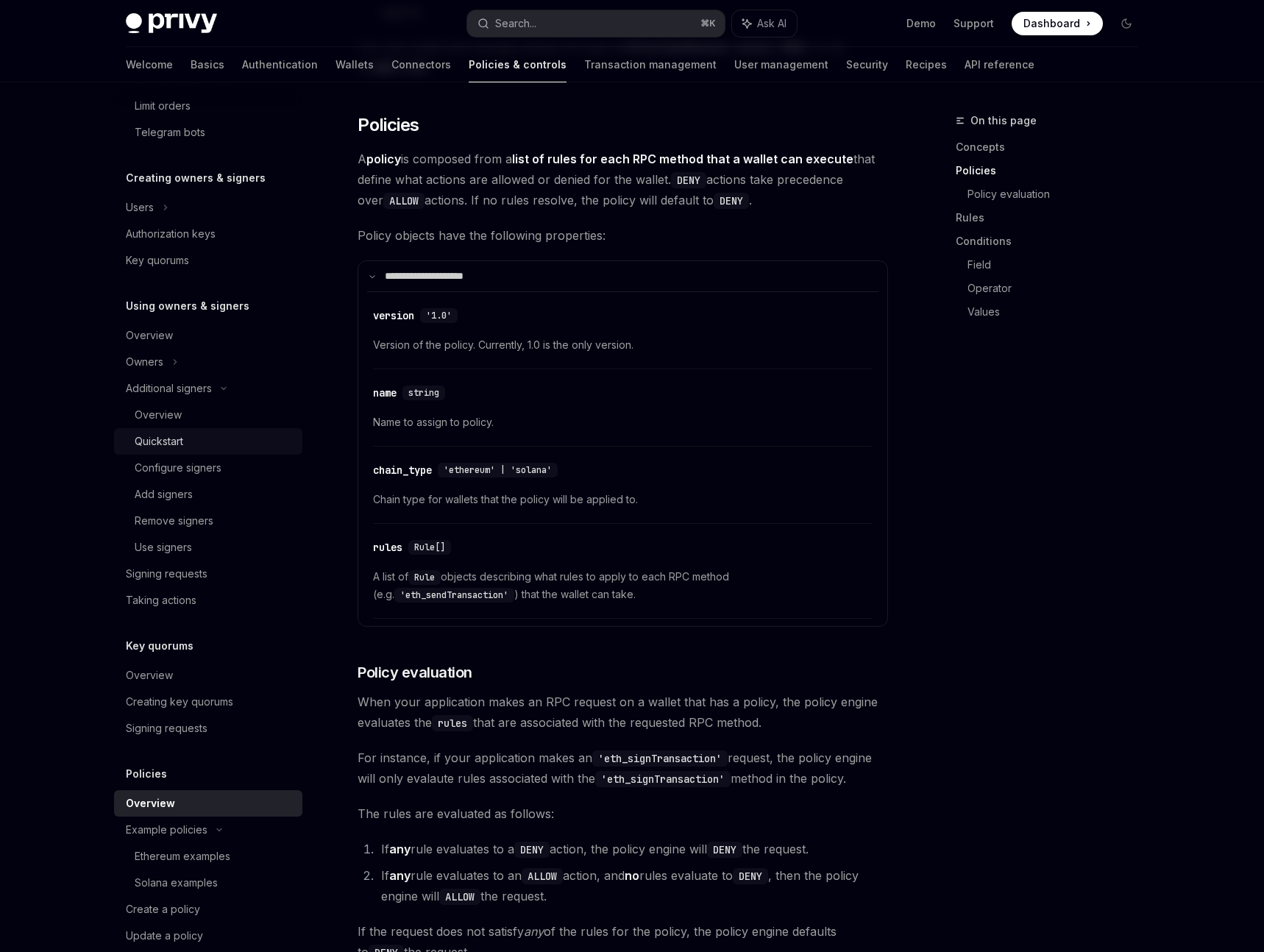
click at [192, 448] on div "Quickstart" at bounding box center [214, 441] width 159 height 17
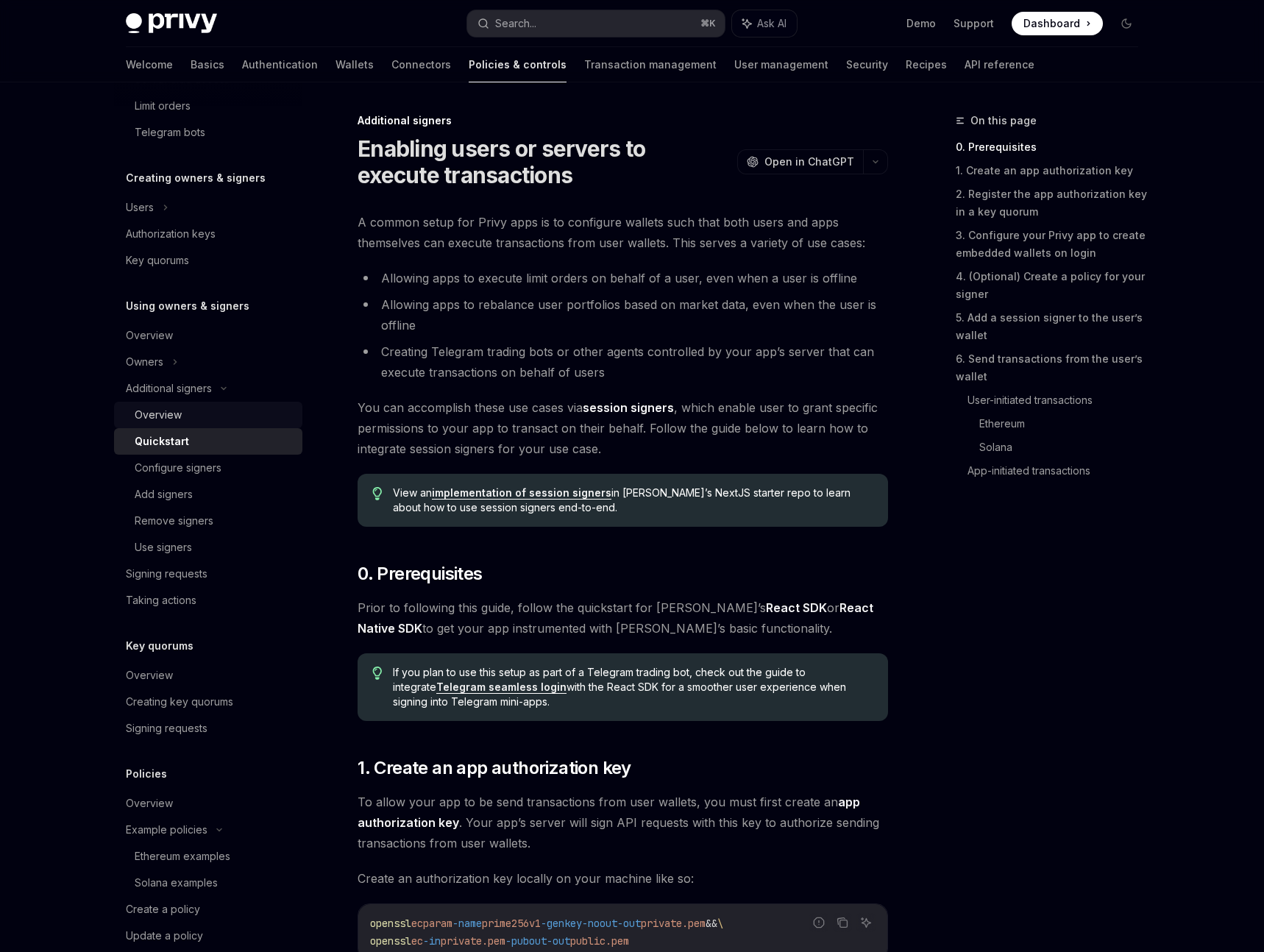
click at [195, 420] on div "Overview" at bounding box center [214, 415] width 159 height 17
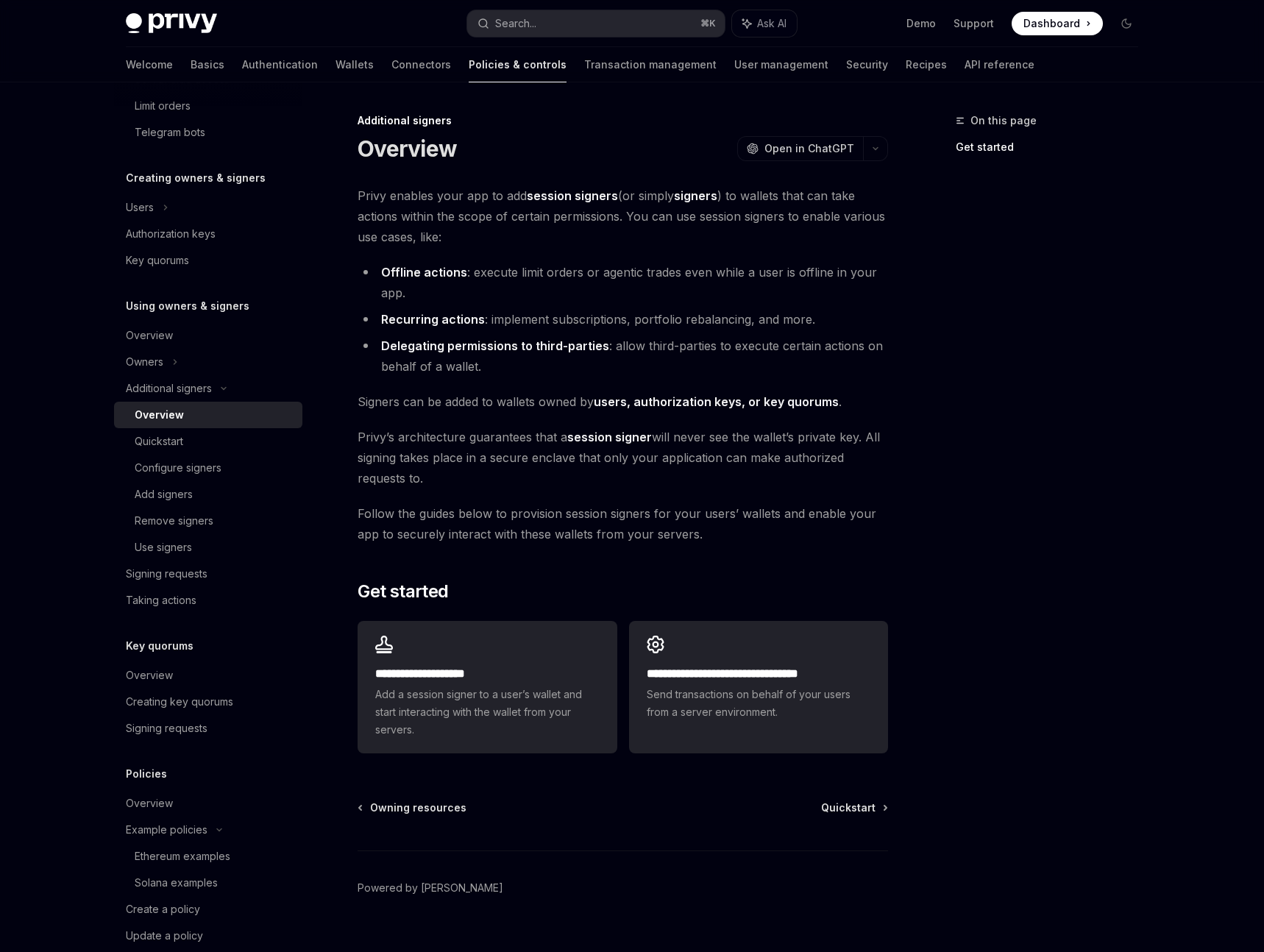
scroll to position [2, 0]
click at [224, 471] on div "Configure signers" at bounding box center [214, 467] width 159 height 17
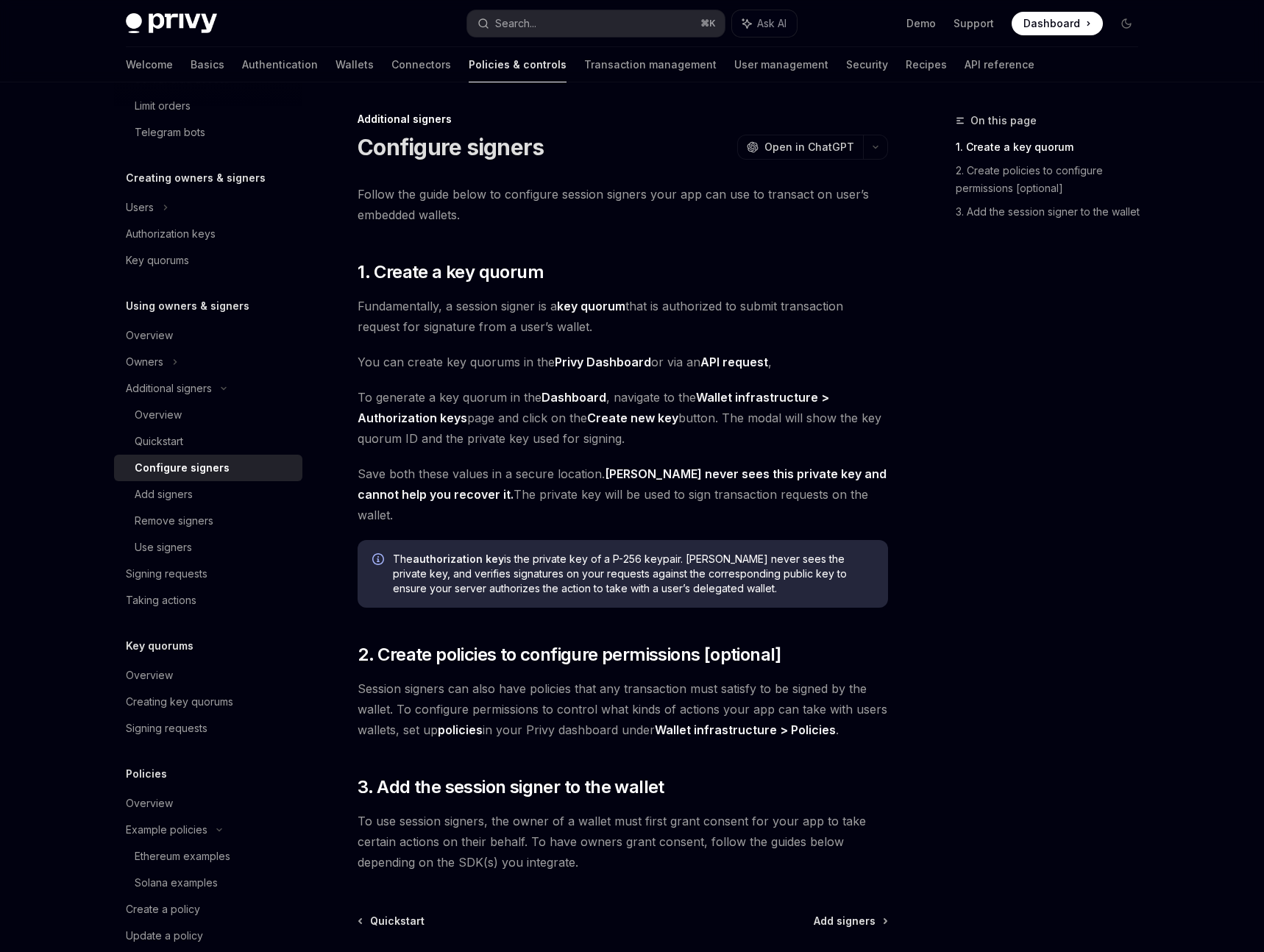
scroll to position [120, 0]
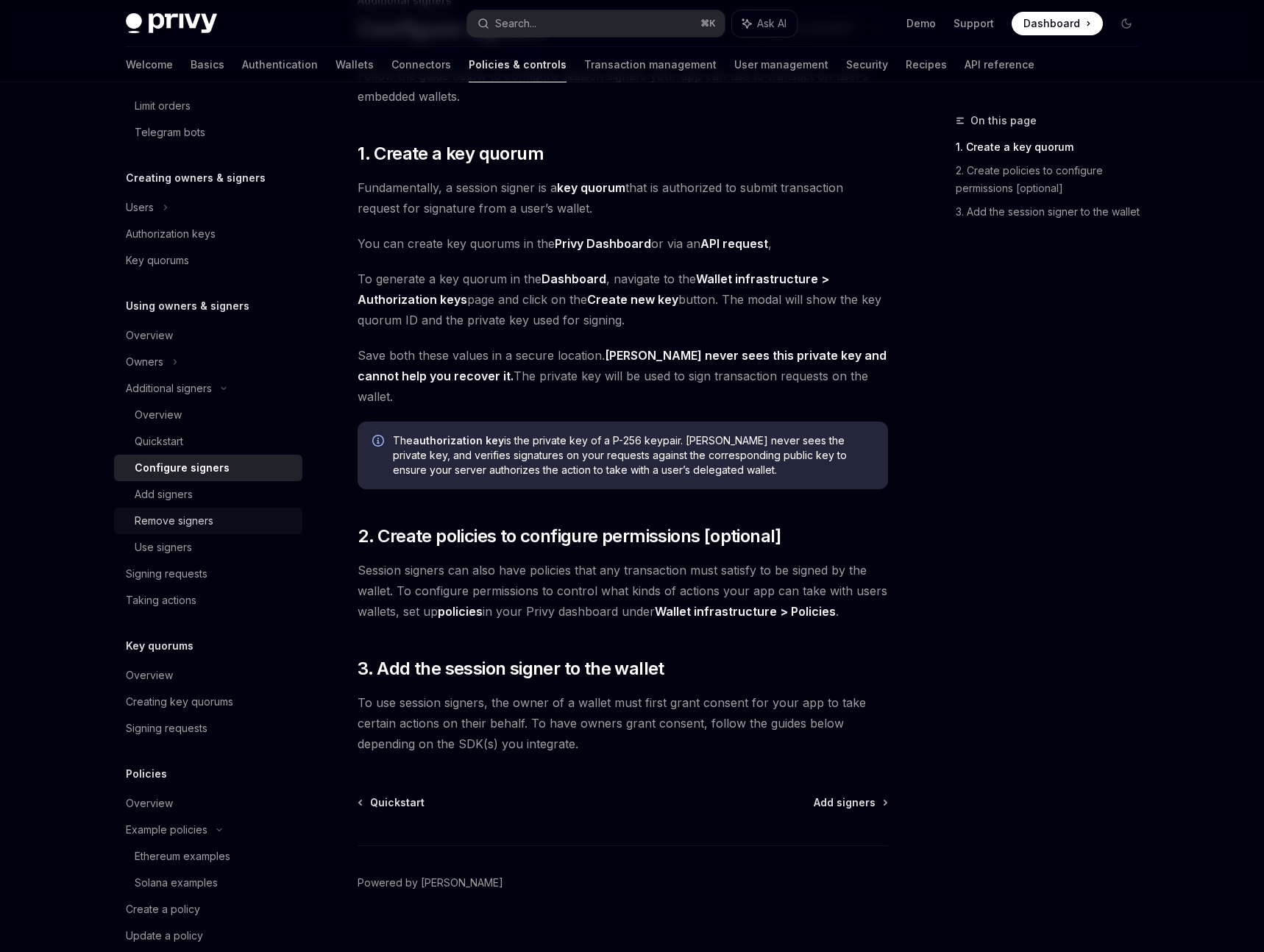
click at [188, 517] on div "Remove signers" at bounding box center [173, 520] width 78 height 17
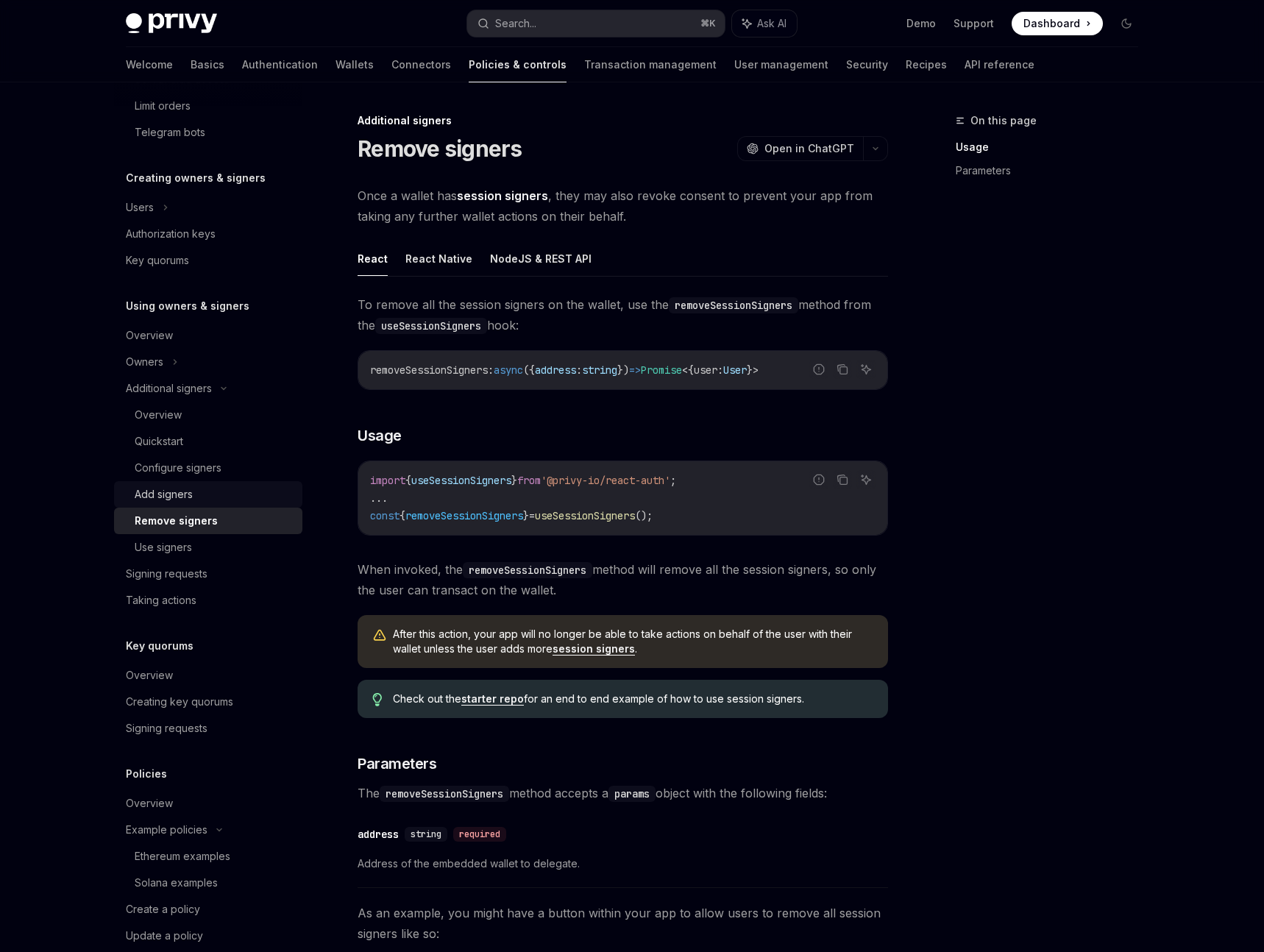
click at [214, 490] on div "Add signers" at bounding box center [214, 494] width 159 height 17
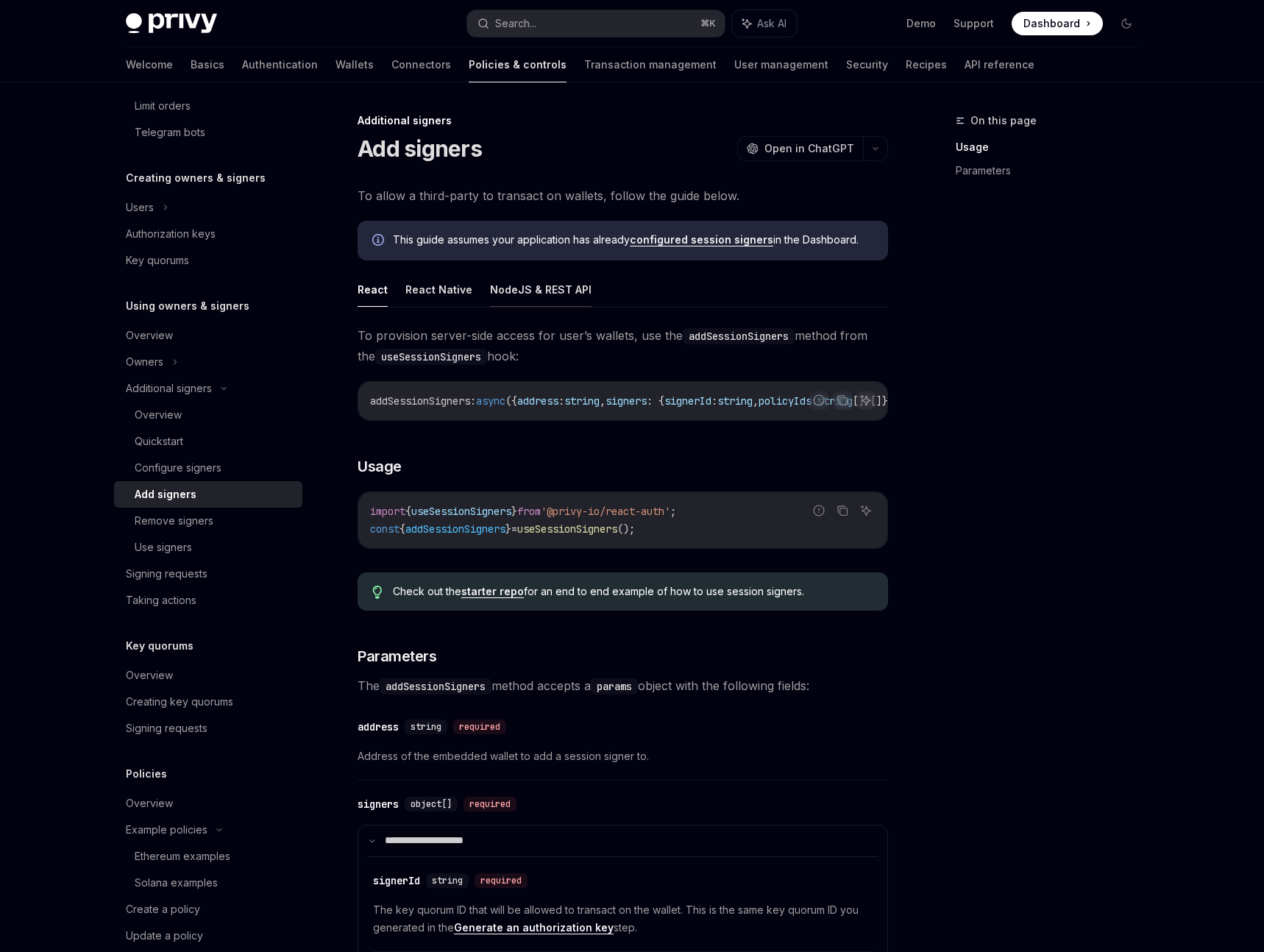
click at [546, 295] on button "NodeJS & REST API" at bounding box center [540, 289] width 101 height 35
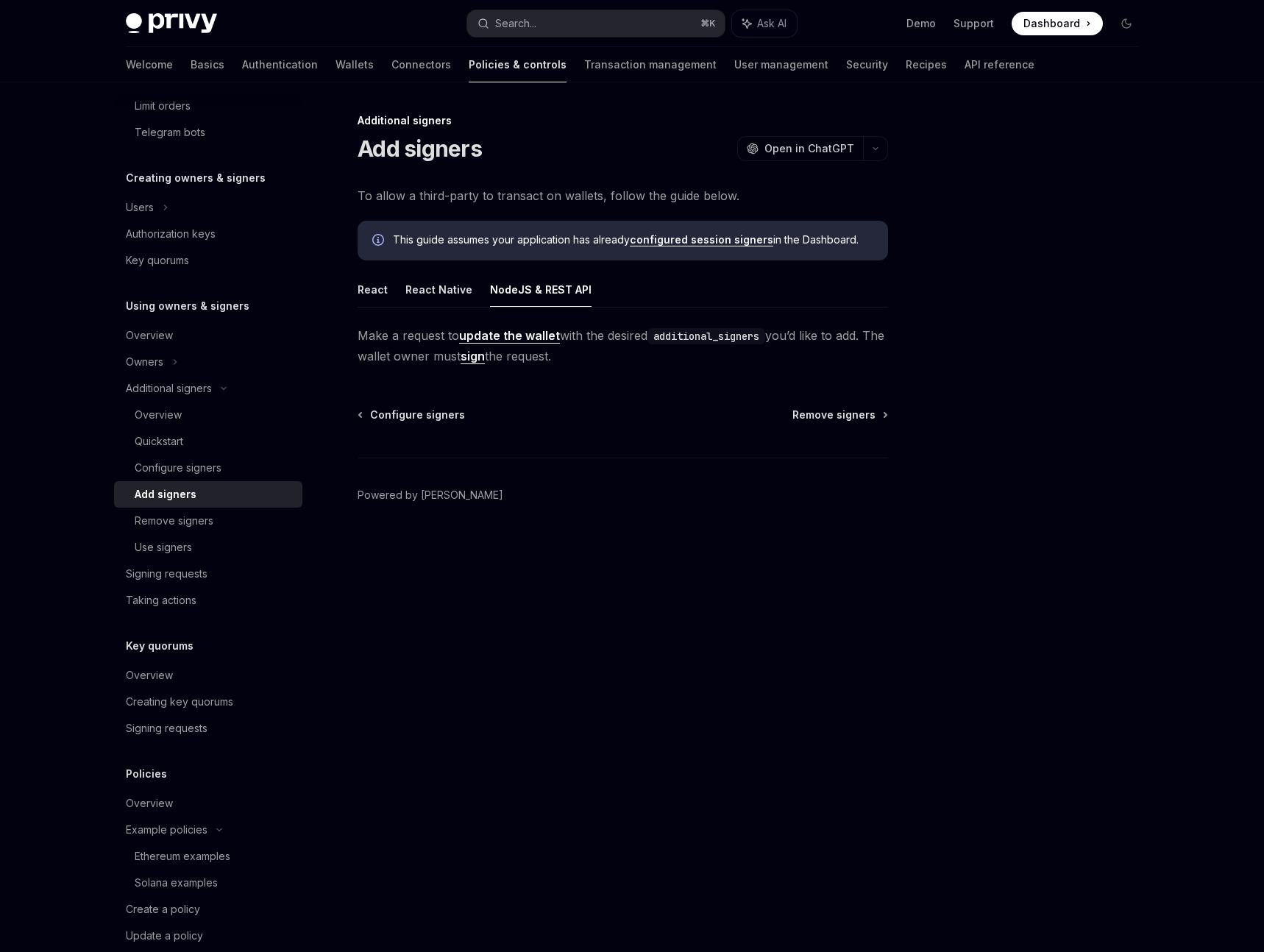
click at [611, 500] on footer "Powered by [PERSON_NAME]" at bounding box center [623, 521] width 530 height 127
click at [186, 471] on div "Configure signers" at bounding box center [177, 467] width 87 height 17
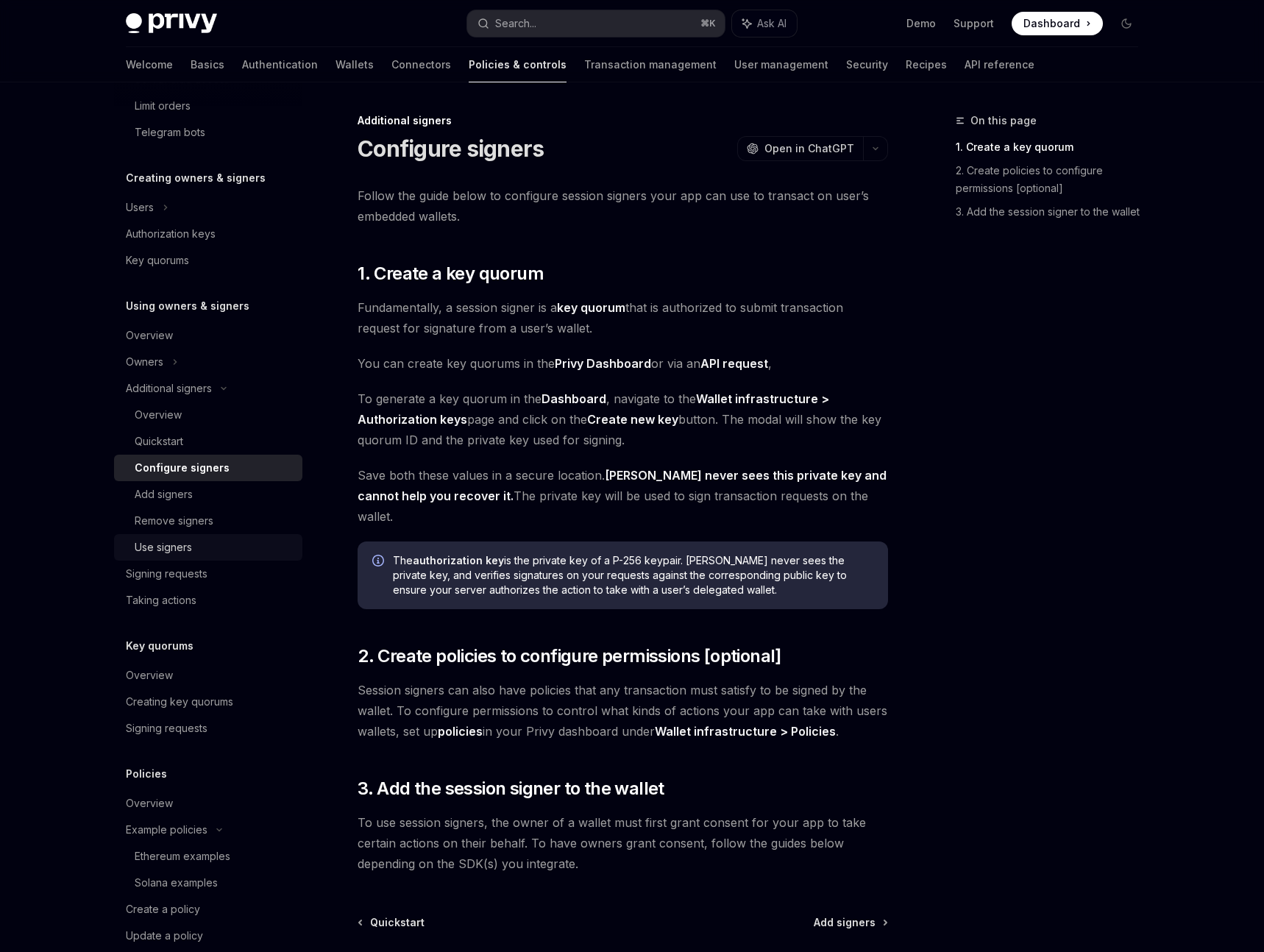
click at [180, 550] on div "Use signers" at bounding box center [163, 546] width 58 height 17
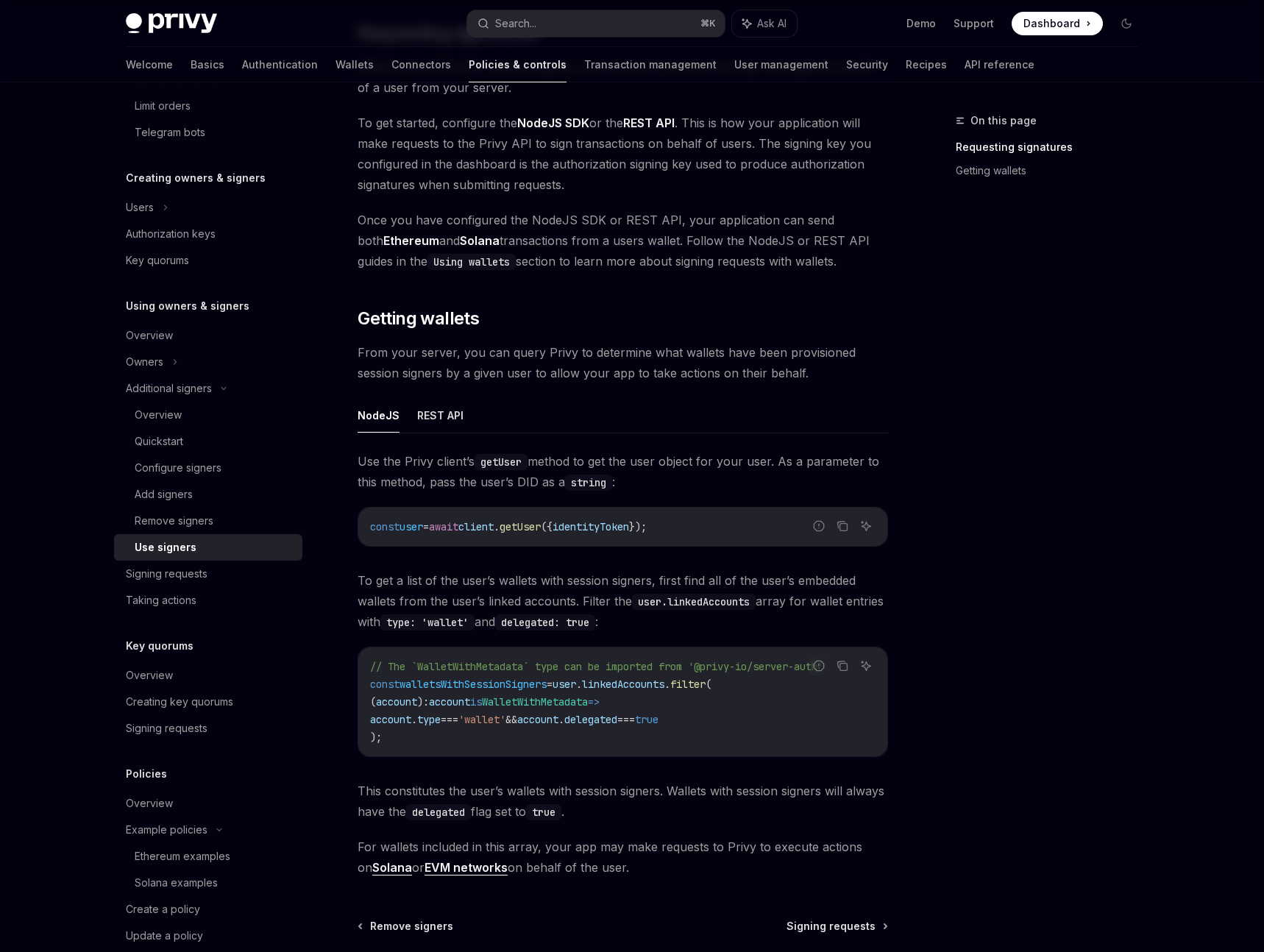
scroll to position [406, 0]
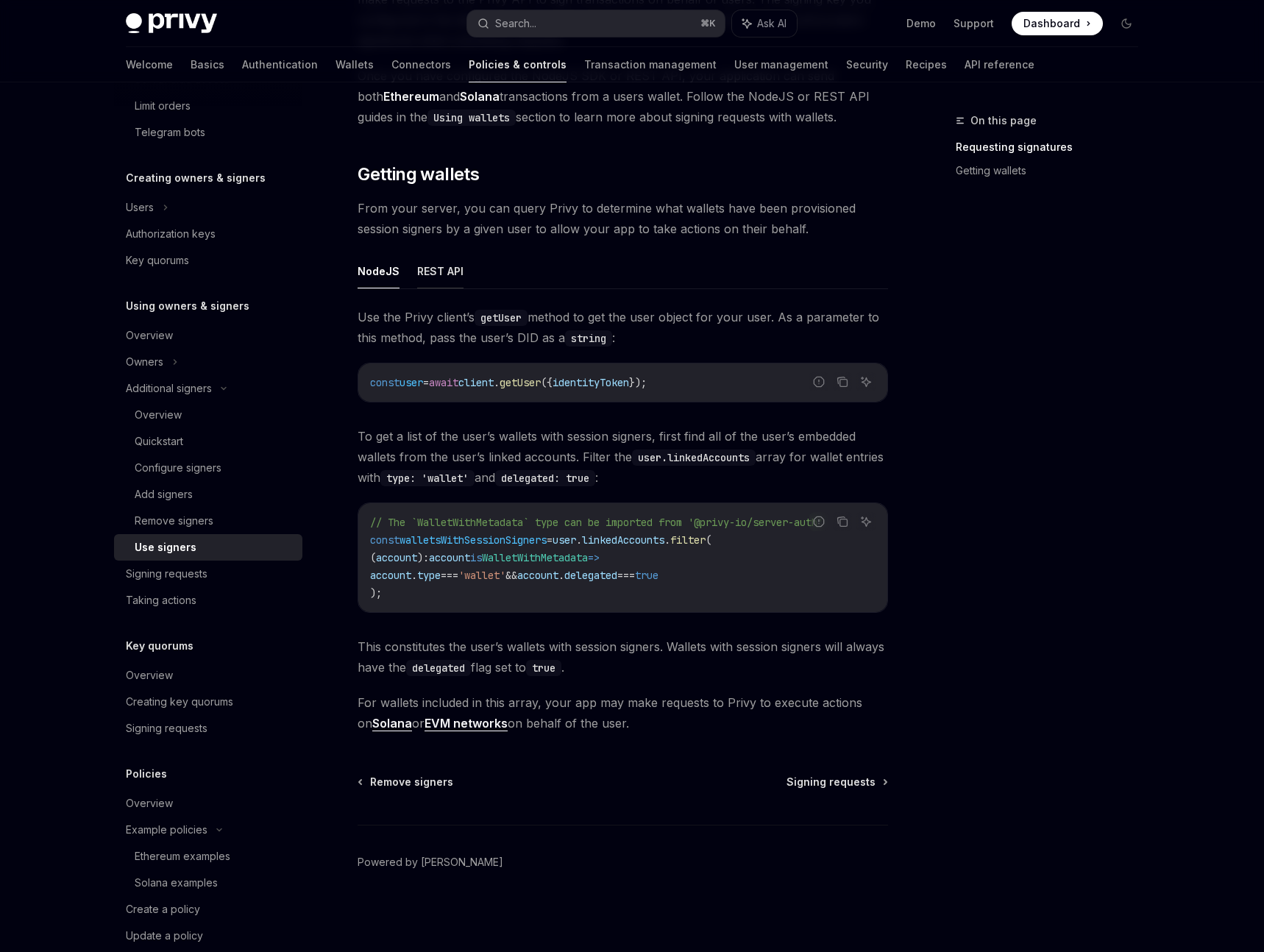
click at [450, 270] on button "REST API" at bounding box center [440, 271] width 46 height 35
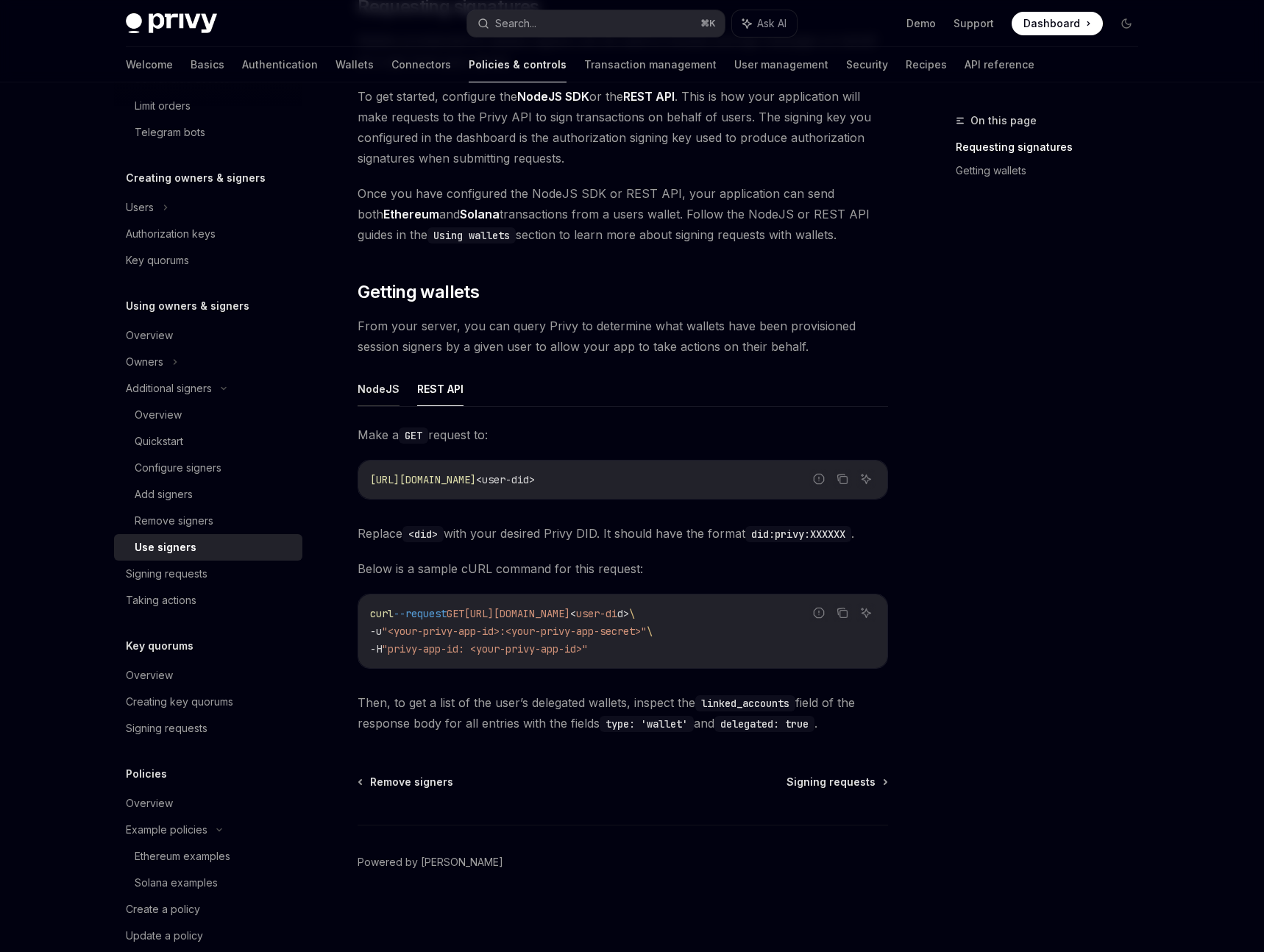
click at [388, 391] on button "NodeJS" at bounding box center [378, 389] width 42 height 35
type textarea "*"
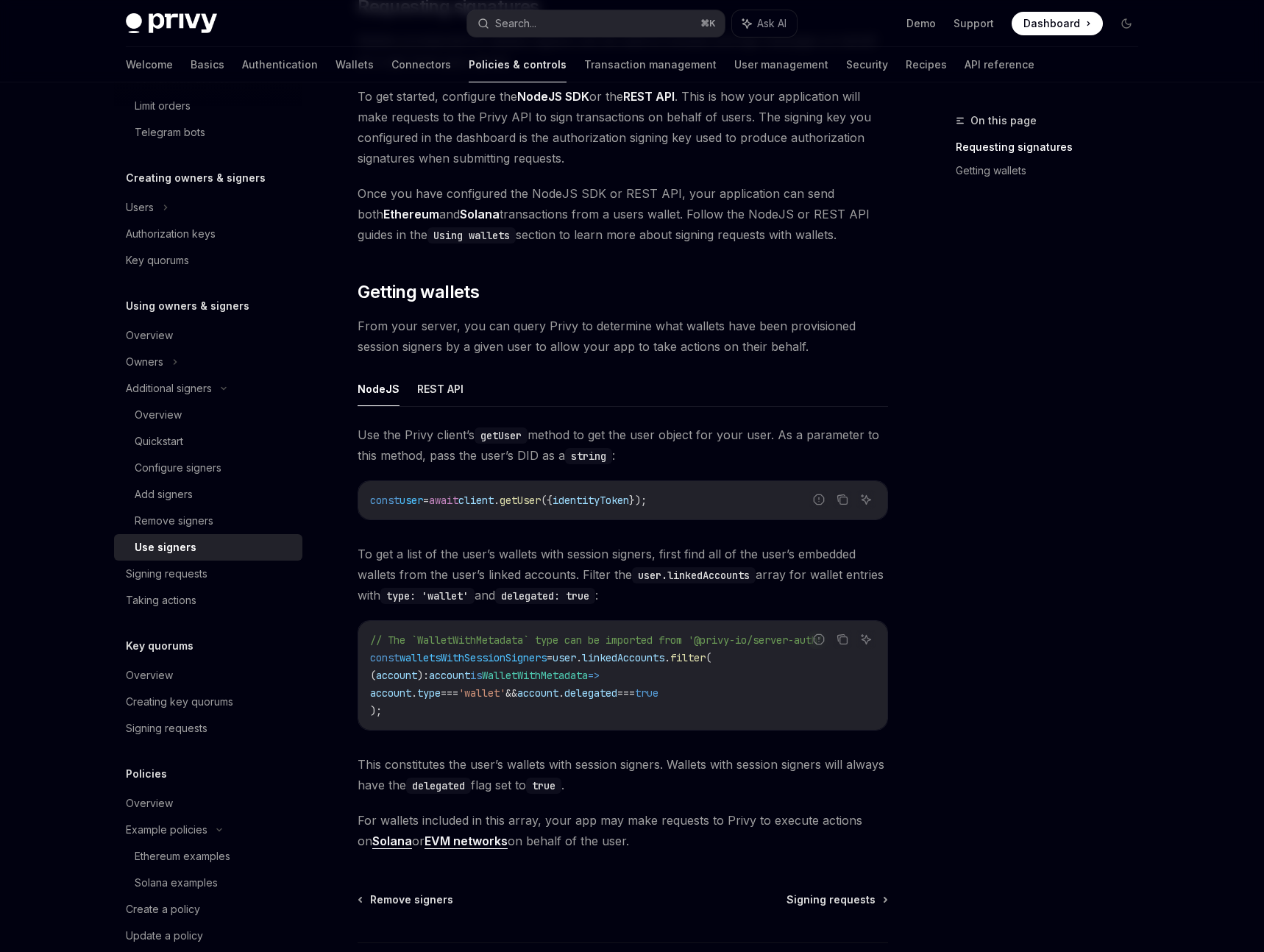
scroll to position [406, 0]
